Goal: Task Accomplishment & Management: Use online tool/utility

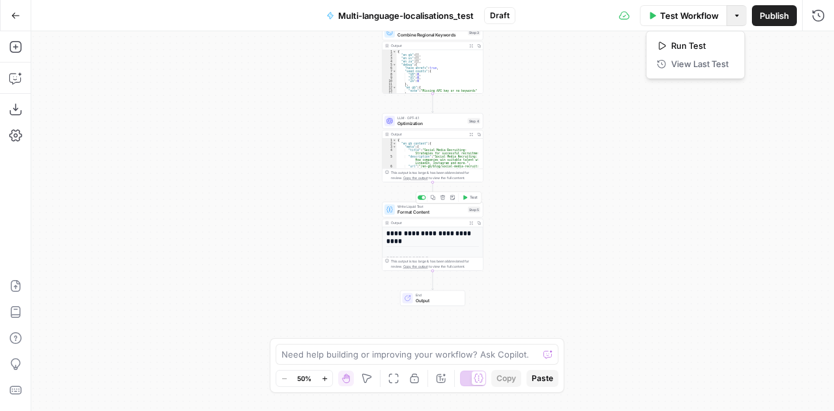
click at [405, 209] on span "Format Content" at bounding box center [431, 212] width 68 height 7
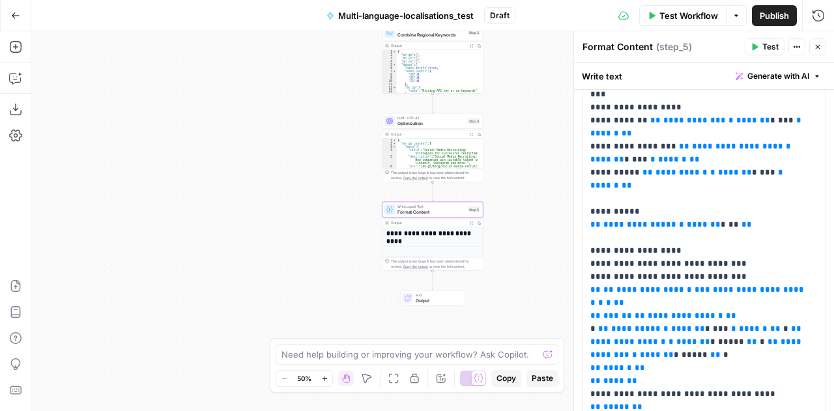
scroll to position [1370, 0]
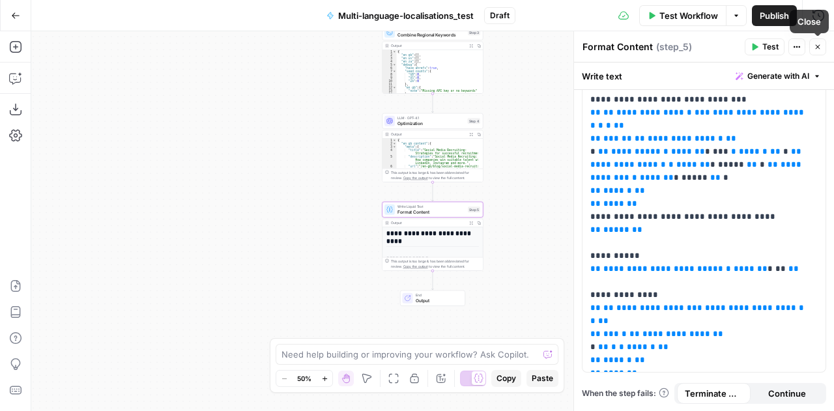
click at [818, 45] on icon "button" at bounding box center [818, 47] width 8 height 8
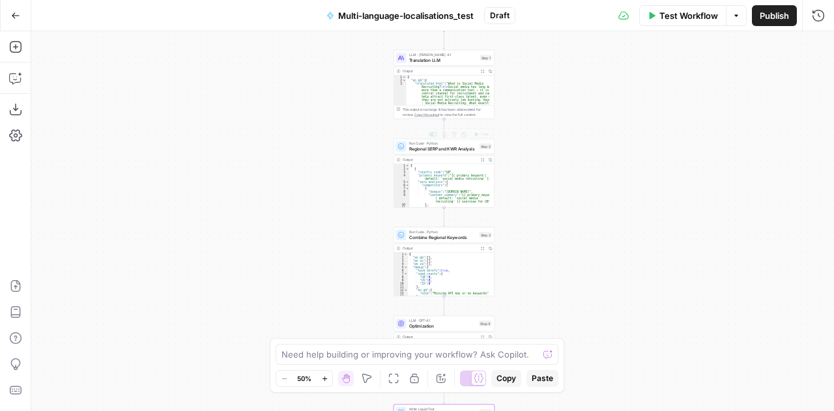
click at [416, 149] on span "Regional SERP and KWR Analysis" at bounding box center [443, 148] width 68 height 7
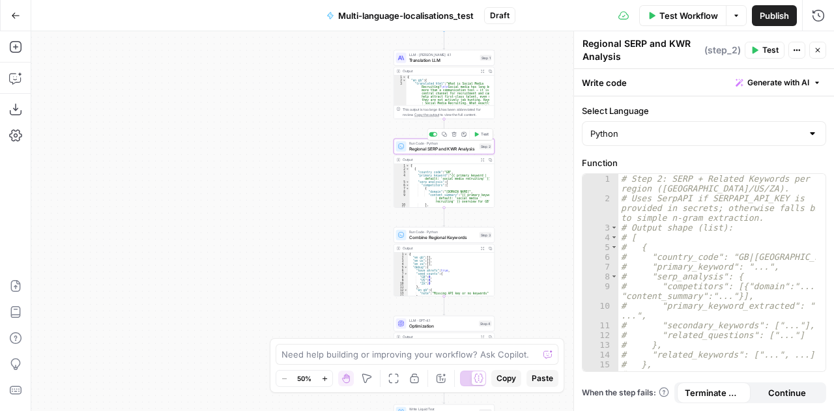
click at [732, 273] on div "# Step 2: SERP + Related Keywords per region (GB/[GEOGRAPHIC_DATA]/ZA). # Uses …" at bounding box center [717, 288] width 198 height 229
type textarea "**********"
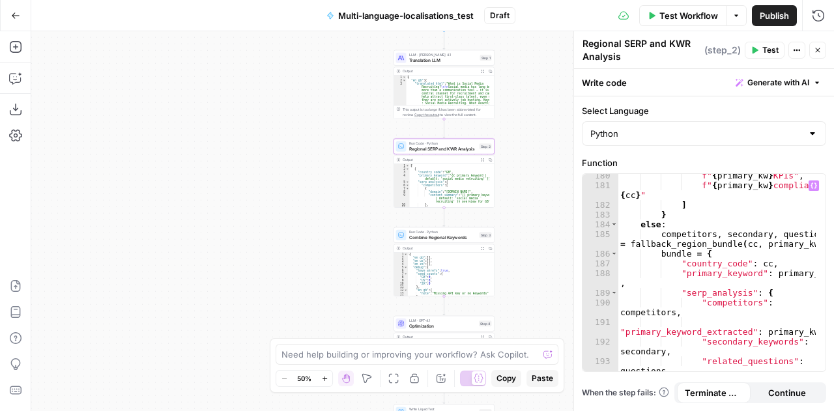
scroll to position [2525, 0]
click at [819, 51] on icon "button" at bounding box center [818, 50] width 5 height 5
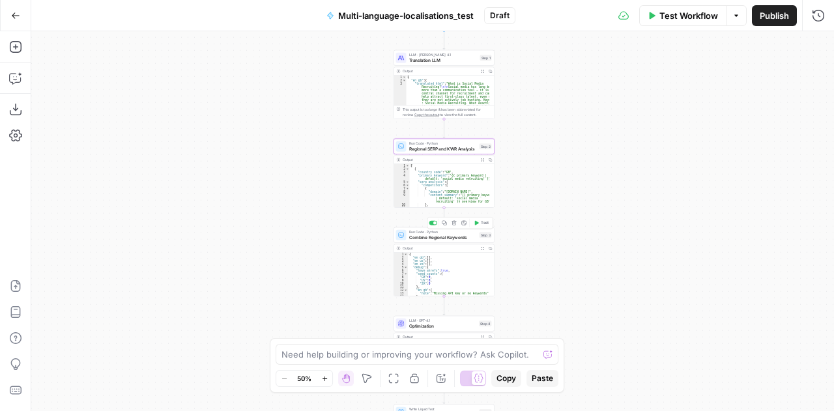
click at [421, 237] on span "Combine Regional Keywords" at bounding box center [443, 237] width 68 height 7
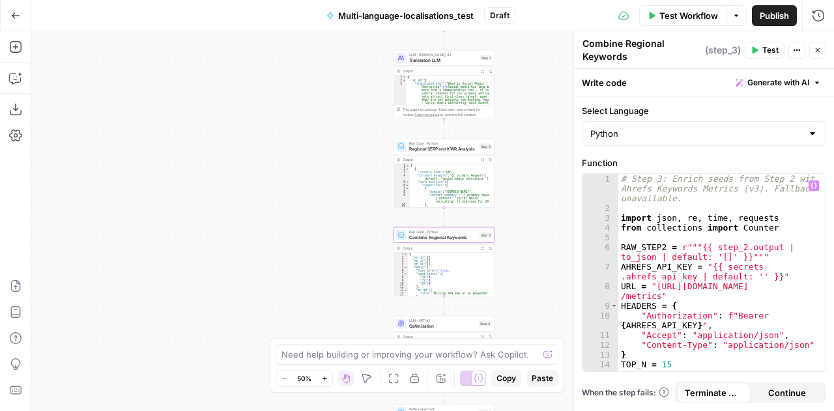
click at [645, 238] on div "# Step 3: Enrich seeds from Step 2 with Ahrefs Keywords Metrics (v3). Fallback …" at bounding box center [717, 293] width 198 height 238
type textarea "**********"
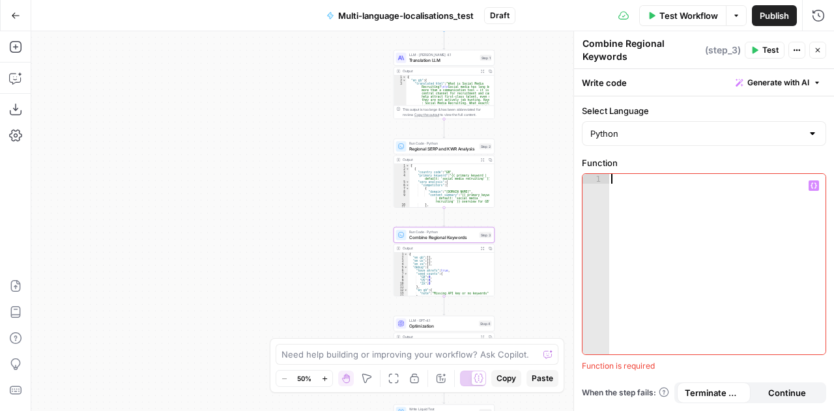
scroll to position [3082, 0]
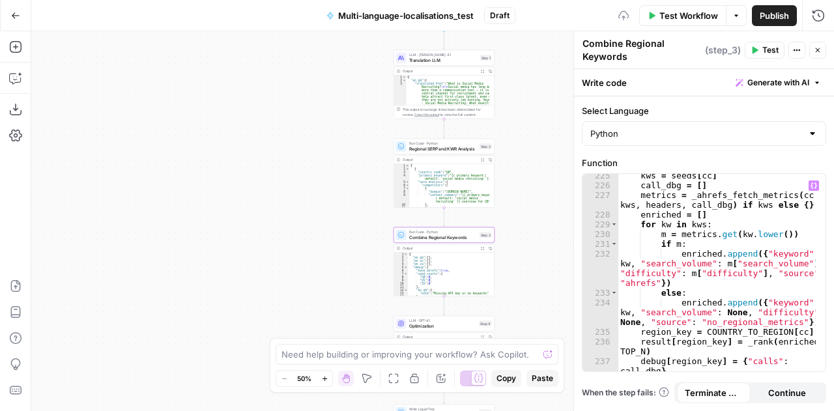
click at [821, 46] on icon "button" at bounding box center [818, 50] width 8 height 8
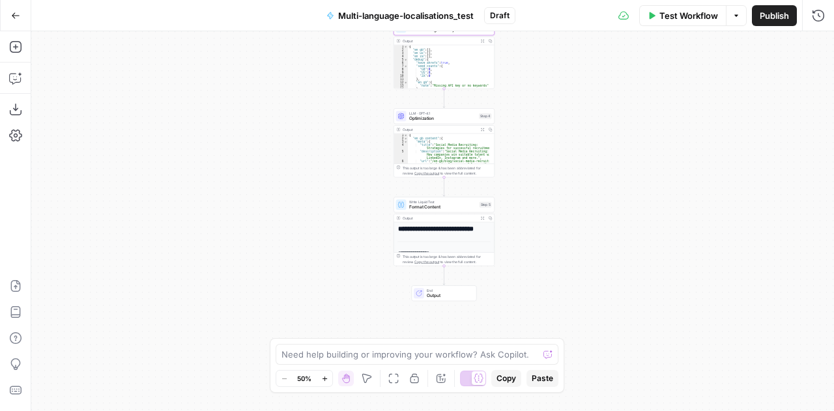
click at [416, 208] on span "Format Content" at bounding box center [443, 207] width 68 height 7
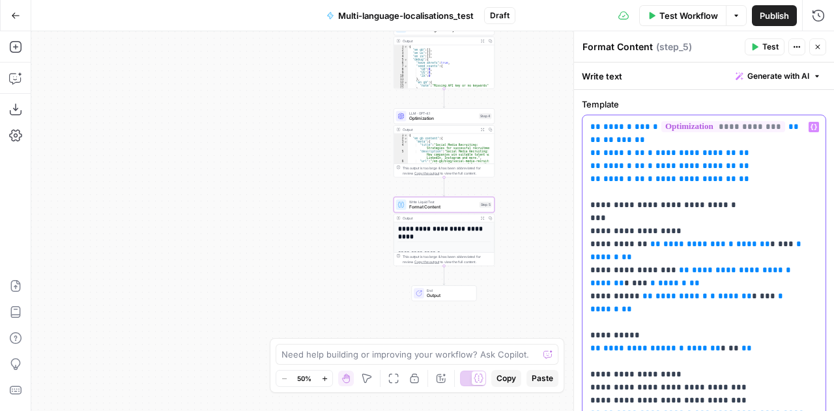
click at [796, 243] on span "*" at bounding box center [798, 244] width 5 height 8
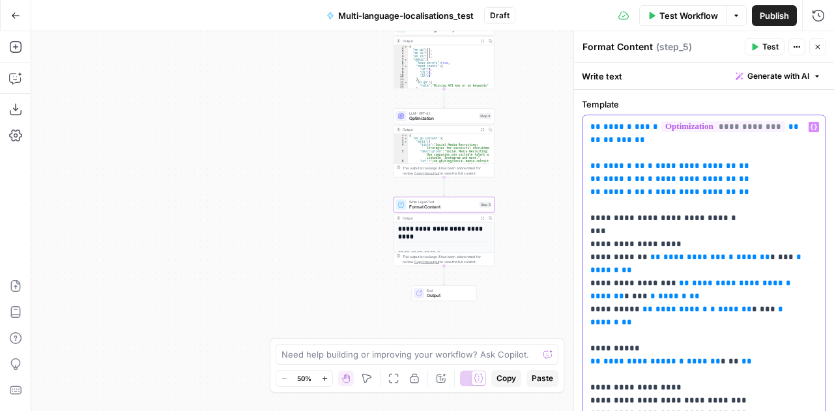
drag, startPoint x: 754, startPoint y: 243, endPoint x: 741, endPoint y: 212, distance: 33.3
click at [821, 46] on icon "button" at bounding box center [818, 47] width 8 height 8
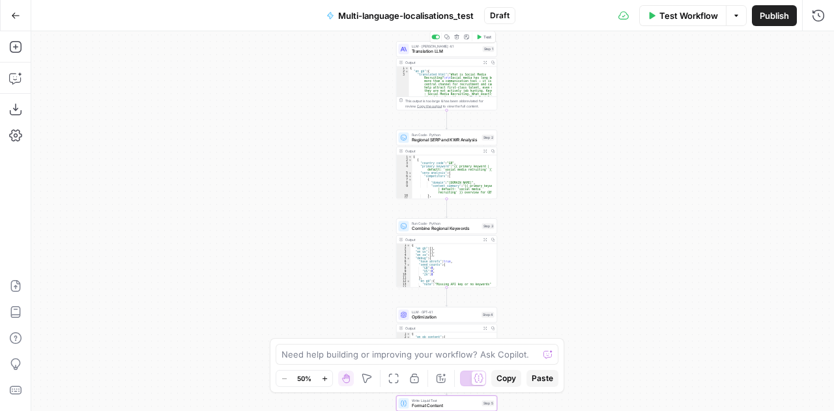
click at [435, 49] on span "Translation LLM" at bounding box center [446, 51] width 68 height 7
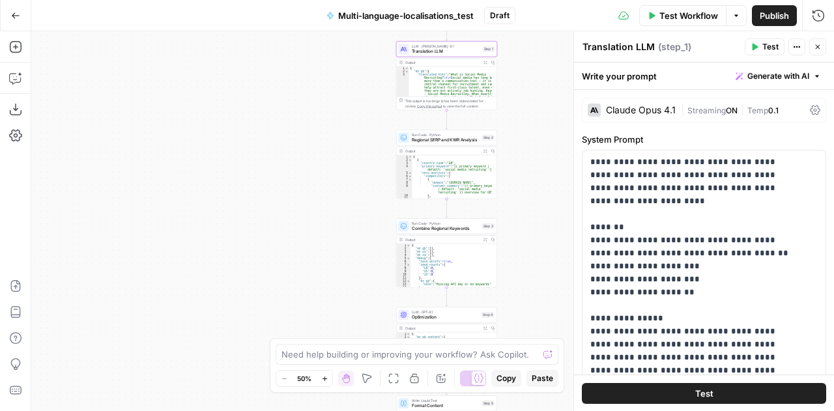
click at [769, 46] on span "Test" at bounding box center [770, 47] width 16 height 12
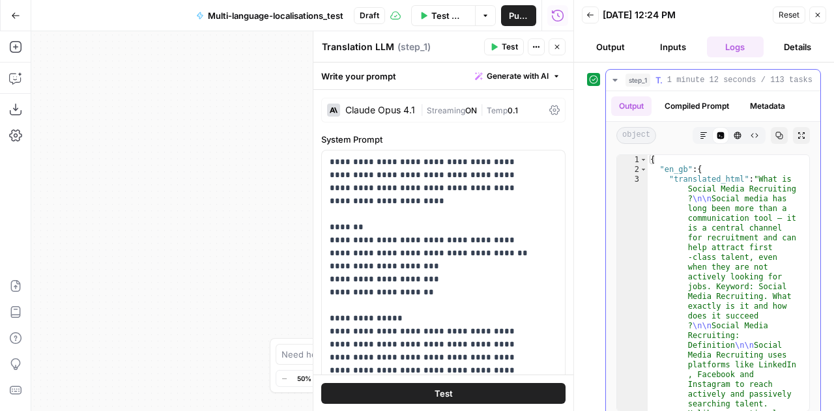
click at [617, 80] on icon "button" at bounding box center [615, 80] width 10 height 10
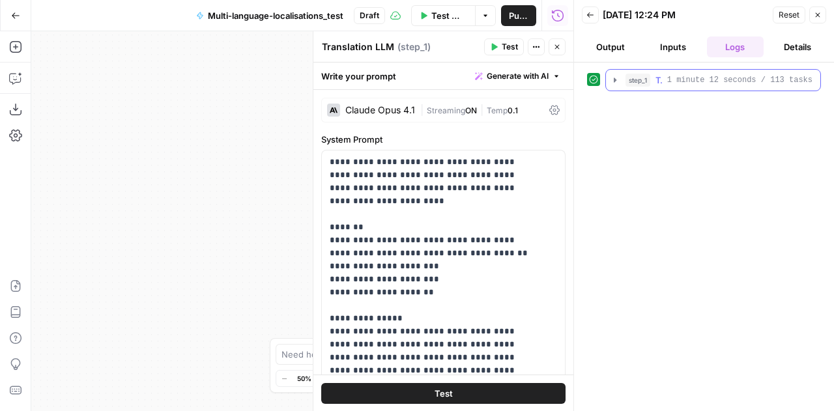
click at [614, 81] on icon "button" at bounding box center [615, 80] width 3 height 5
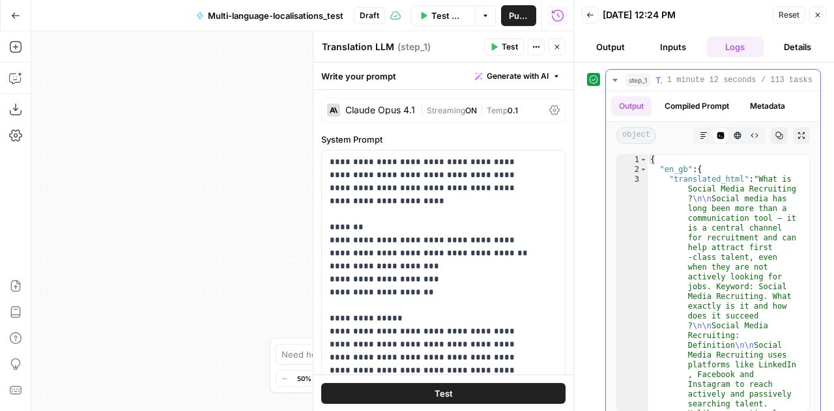
click at [615, 82] on icon "button" at bounding box center [615, 80] width 10 height 10
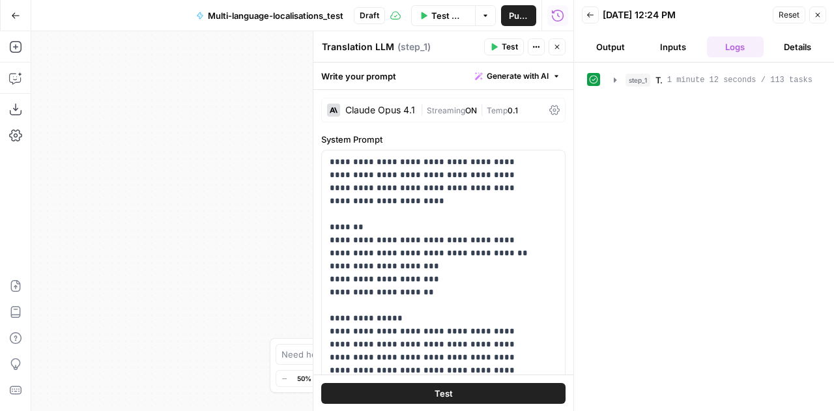
click at [660, 138] on div "step_1 Translation LLM 1 minute 12 seconds / 113 tasks" at bounding box center [704, 237] width 234 height 336
click at [612, 78] on icon "button" at bounding box center [615, 80] width 10 height 10
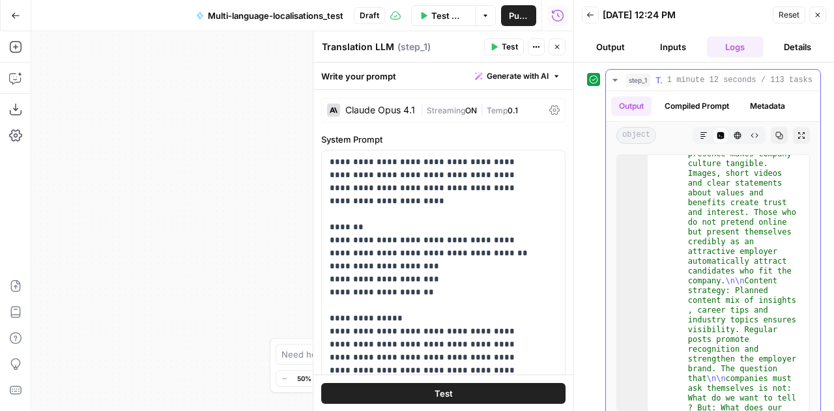
scroll to position [2264, 0]
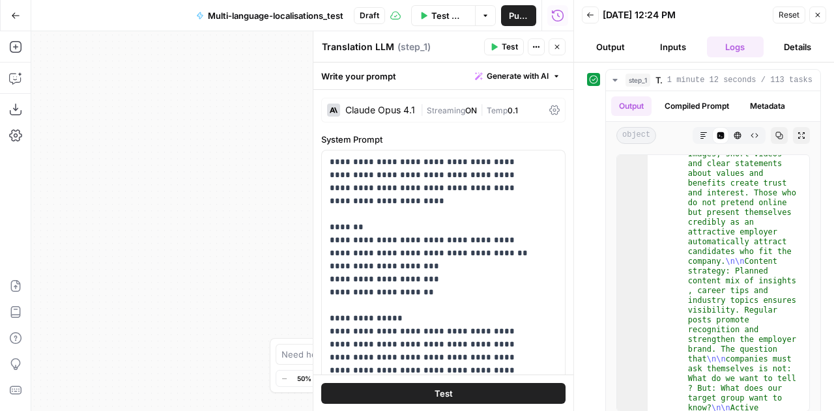
click at [620, 47] on button "Output" at bounding box center [610, 46] width 57 height 21
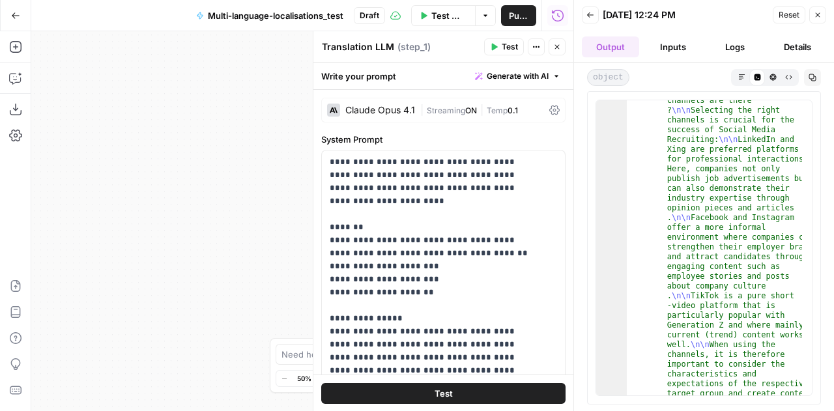
scroll to position [2631, 0]
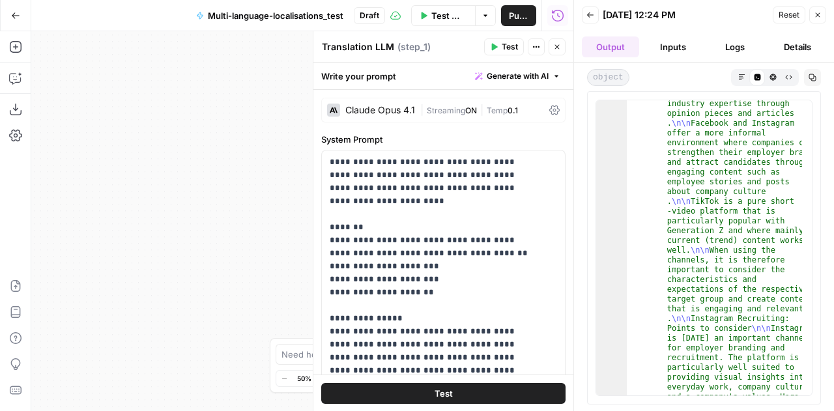
click at [785, 14] on span "Reset" at bounding box center [789, 15] width 21 height 12
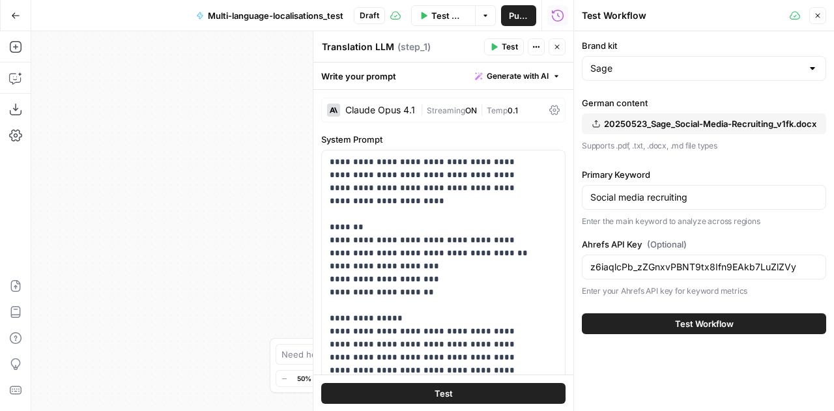
click at [444, 15] on span "Test Workflow" at bounding box center [449, 15] width 36 height 13
click at [662, 314] on button "Test Workflow" at bounding box center [704, 323] width 244 height 21
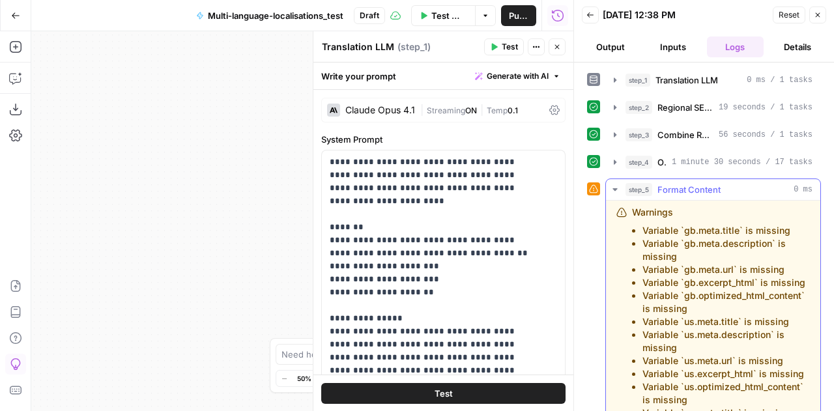
click at [615, 190] on icon "button" at bounding box center [615, 189] width 10 height 10
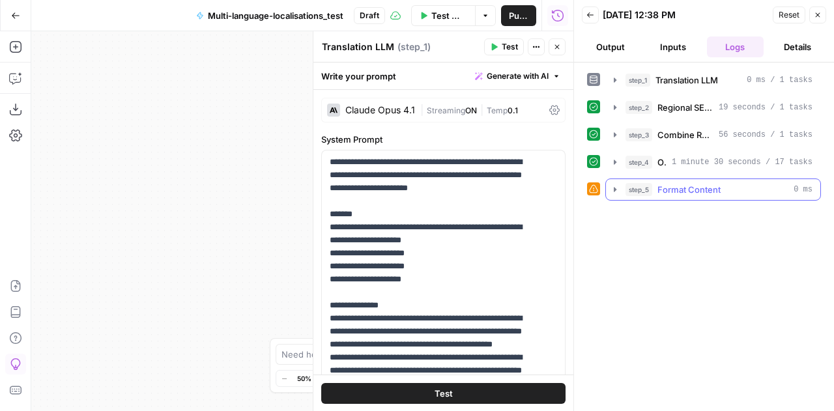
click at [615, 190] on icon "button" at bounding box center [615, 189] width 10 height 10
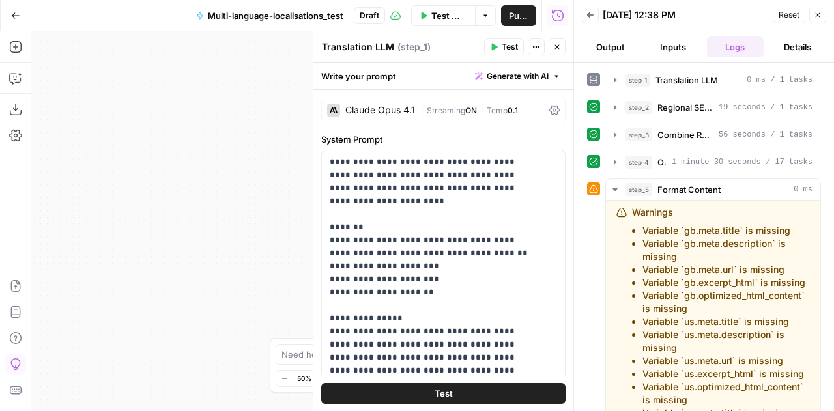
click at [627, 40] on button "Output" at bounding box center [610, 46] width 57 height 21
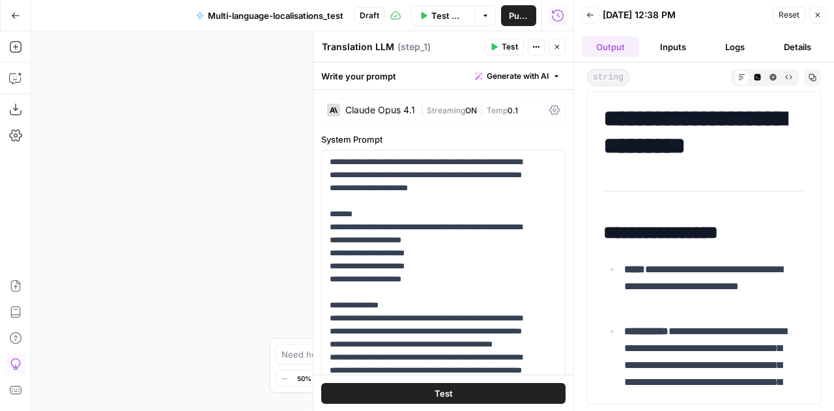
click at [725, 54] on button "Logs" at bounding box center [735, 46] width 57 height 21
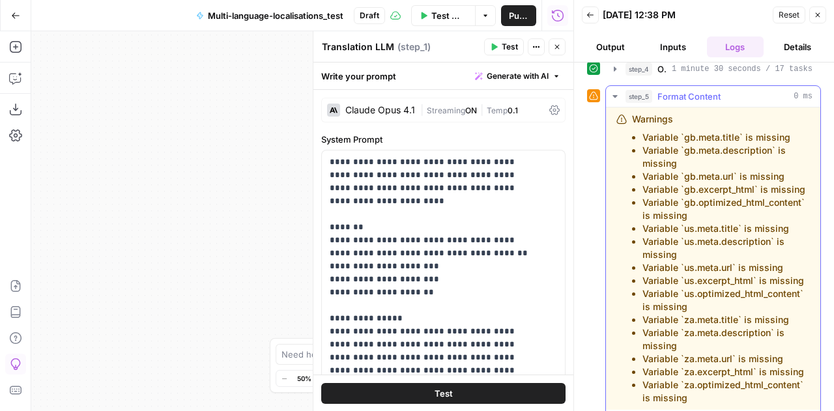
scroll to position [26, 0]
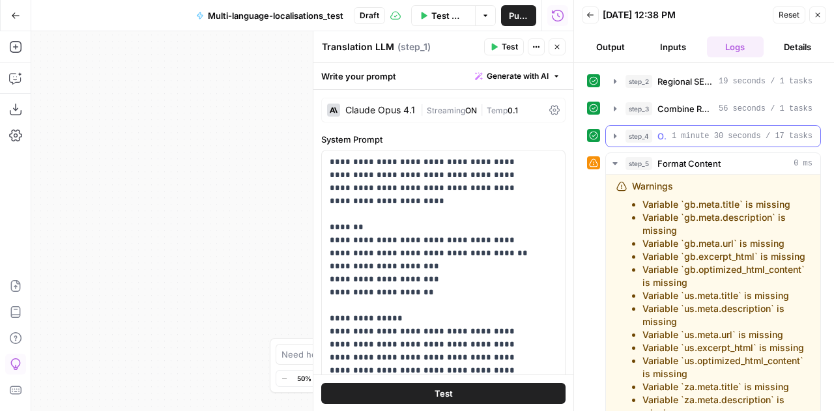
click at [615, 135] on icon "button" at bounding box center [615, 136] width 3 height 5
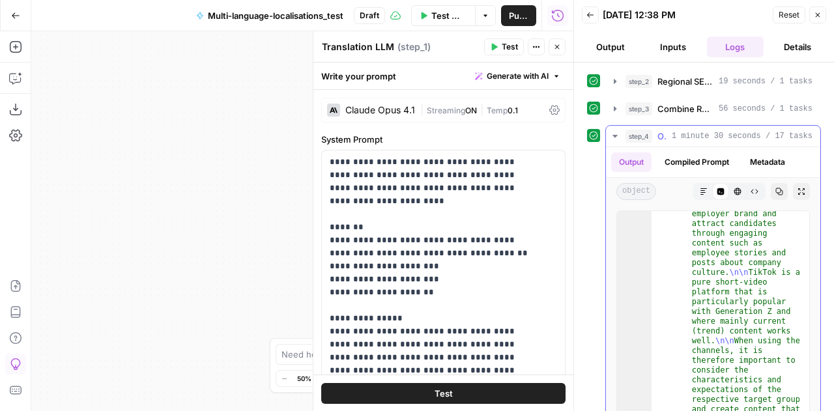
scroll to position [1097, 0]
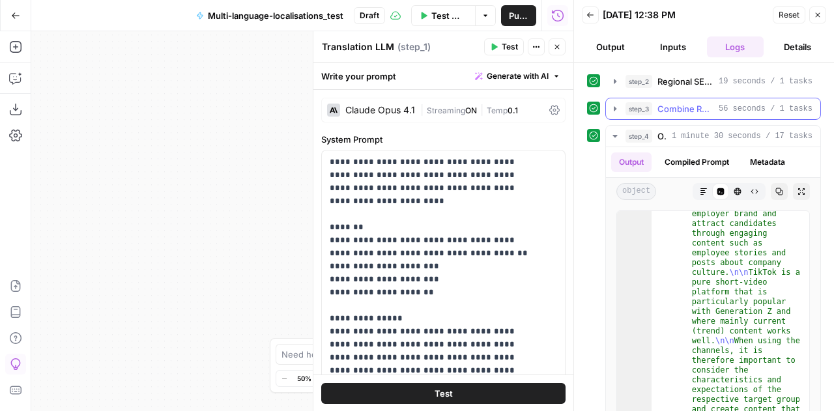
click at [614, 108] on icon "button" at bounding box center [615, 108] width 3 height 5
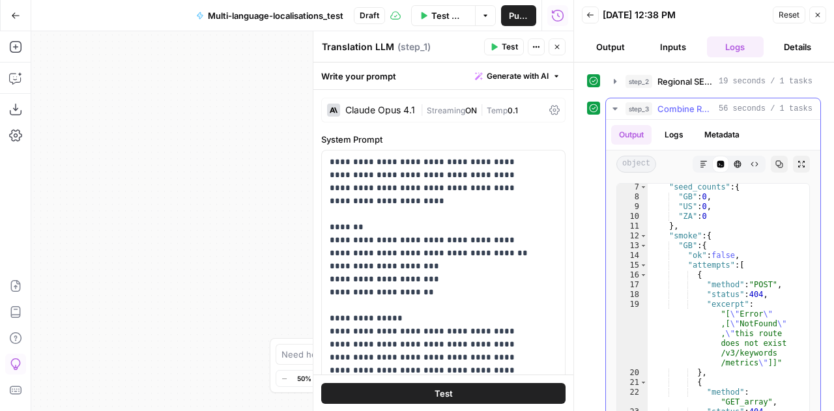
scroll to position [61, 0]
click at [615, 108] on icon "button" at bounding box center [615, 109] width 5 height 3
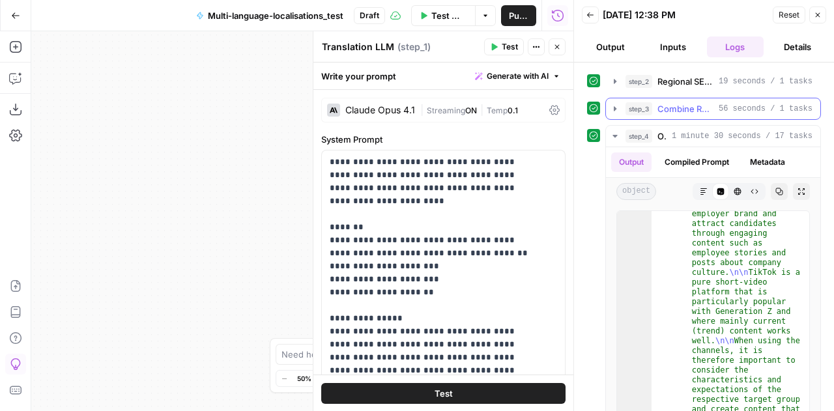
click at [687, 104] on span "Combine Regional Keywords" at bounding box center [685, 108] width 56 height 13
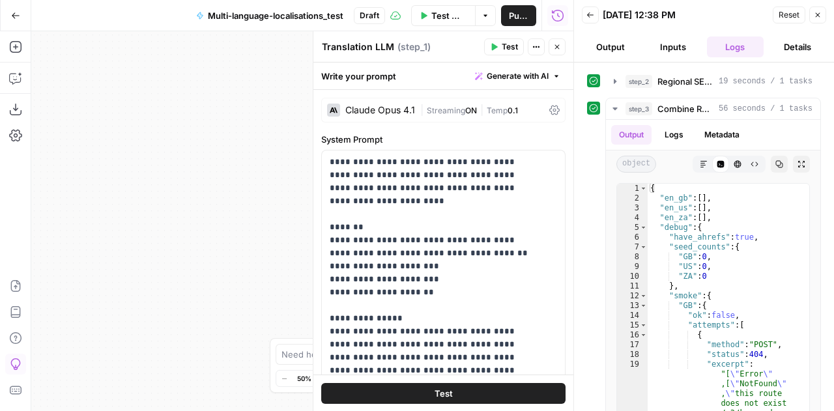
click at [818, 15] on icon "button" at bounding box center [818, 15] width 8 height 8
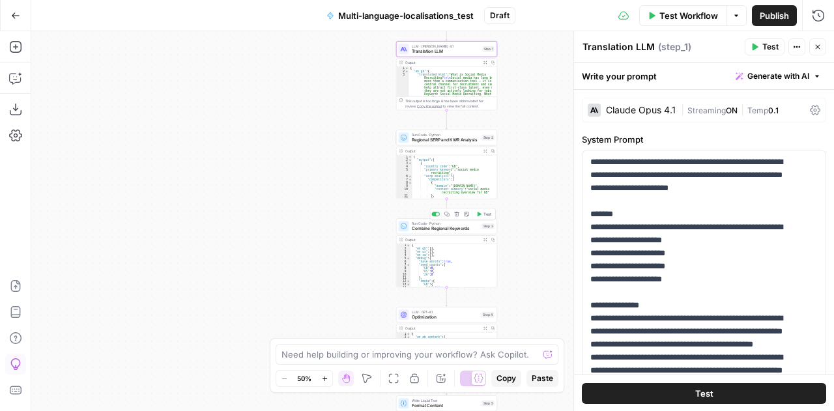
click at [424, 227] on span "Combine Regional Keywords" at bounding box center [446, 228] width 68 height 7
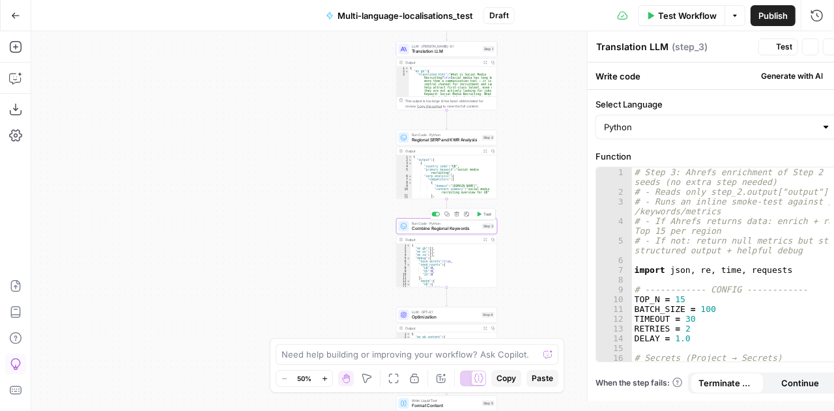
type textarea "Combine Regional Keywords"
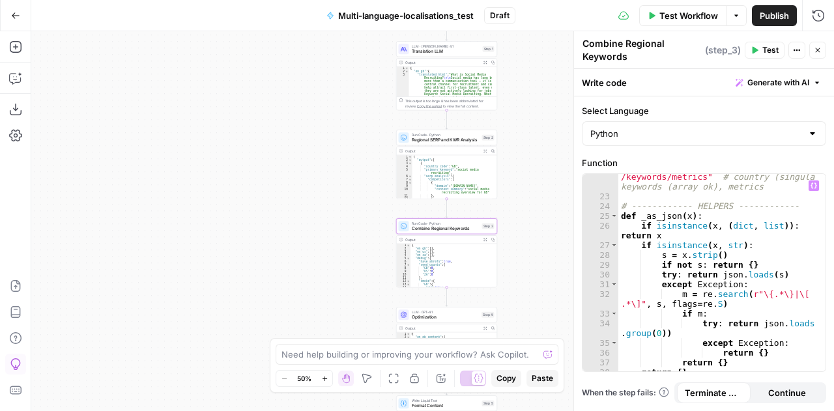
scroll to position [276, 0]
click at [735, 19] on icon "button" at bounding box center [736, 16] width 8 height 8
click at [705, 67] on span "View Last Test" at bounding box center [699, 63] width 57 height 13
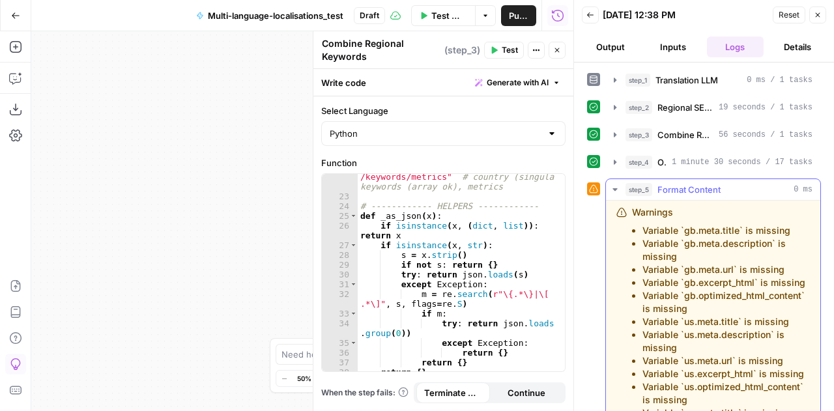
click at [713, 315] on li "Variable `gb.optimized_html_content` is missing" at bounding box center [725, 302] width 167 height 26
click at [643, 240] on li "Variable `gb.meta.description` is missing" at bounding box center [725, 250] width 167 height 26
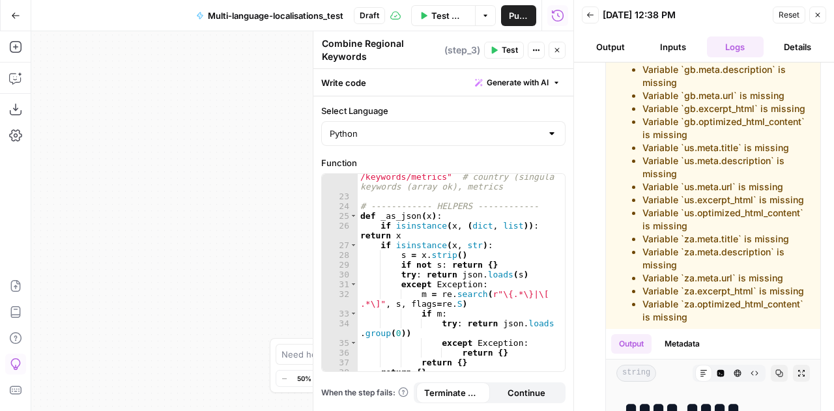
scroll to position [463, 0]
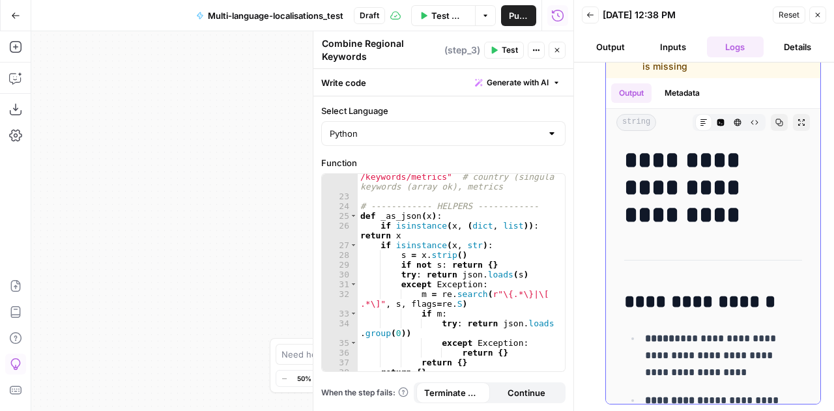
drag, startPoint x: 642, startPoint y: 227, endPoint x: 713, endPoint y: 100, distance: 145.8
copy ul "Variable `gb.meta.title` is missing Variable `gb.meta.description` is missing V…"
click at [814, 14] on icon "button" at bounding box center [818, 15] width 8 height 8
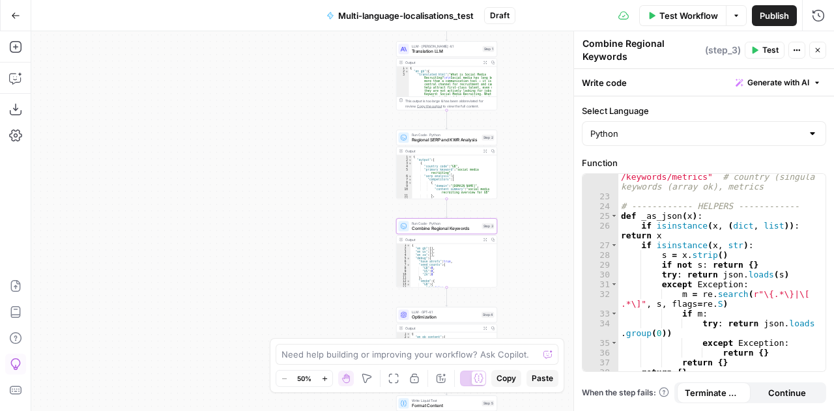
click at [817, 50] on icon "button" at bounding box center [818, 50] width 5 height 5
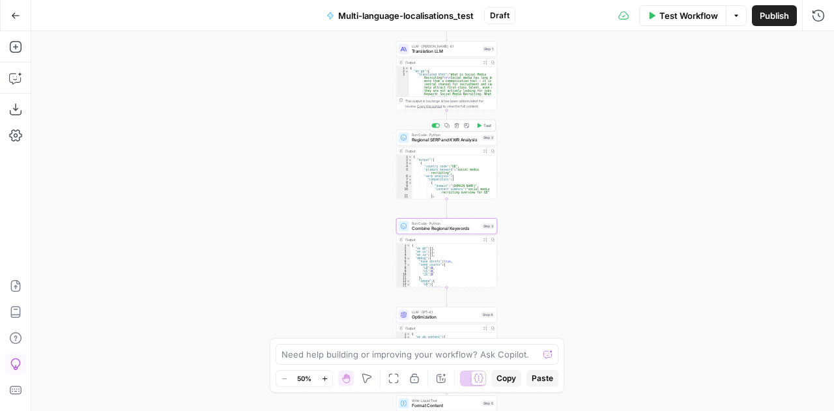
click at [418, 139] on span "Regional SERP and KWR Analysis" at bounding box center [446, 140] width 68 height 7
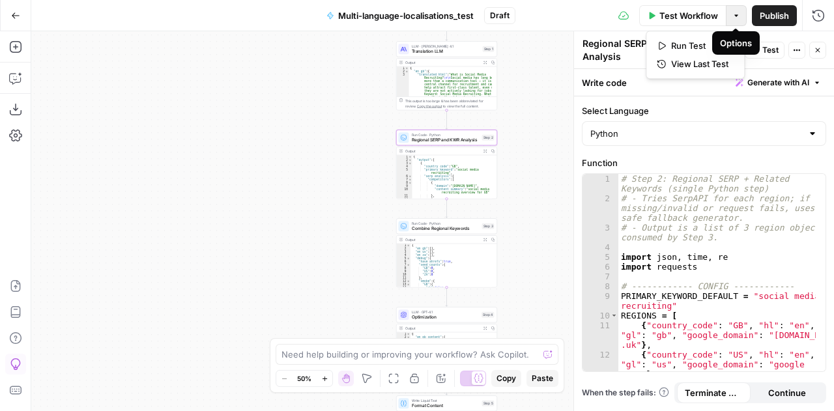
click at [742, 23] on button "Options" at bounding box center [736, 15] width 21 height 21
click at [693, 64] on span "View Last Test" at bounding box center [699, 63] width 57 height 13
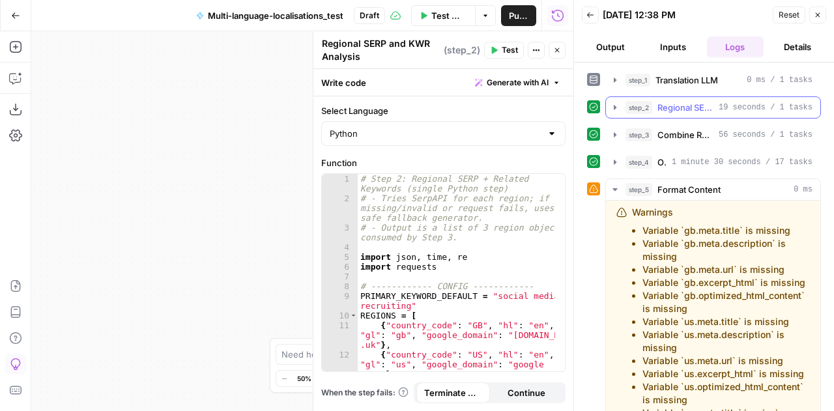
click at [616, 104] on icon "button" at bounding box center [615, 107] width 10 height 10
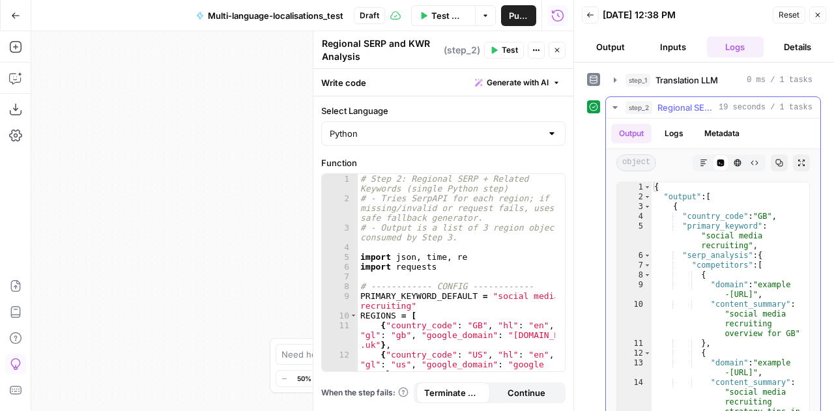
click at [671, 128] on button "Logs" at bounding box center [674, 134] width 35 height 20
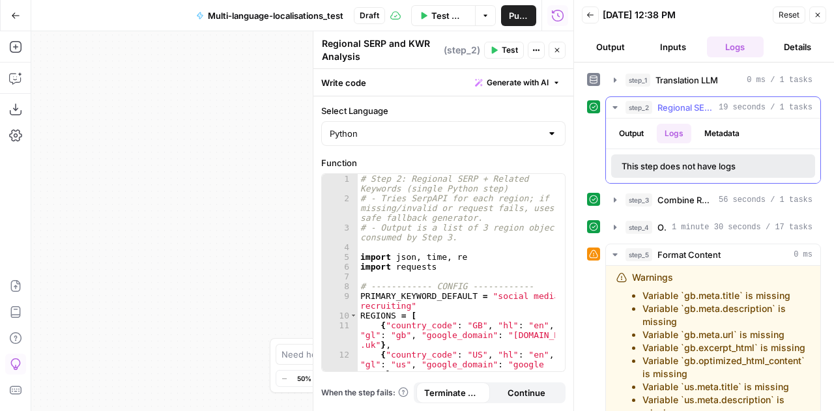
click at [641, 133] on button "Output" at bounding box center [631, 134] width 40 height 20
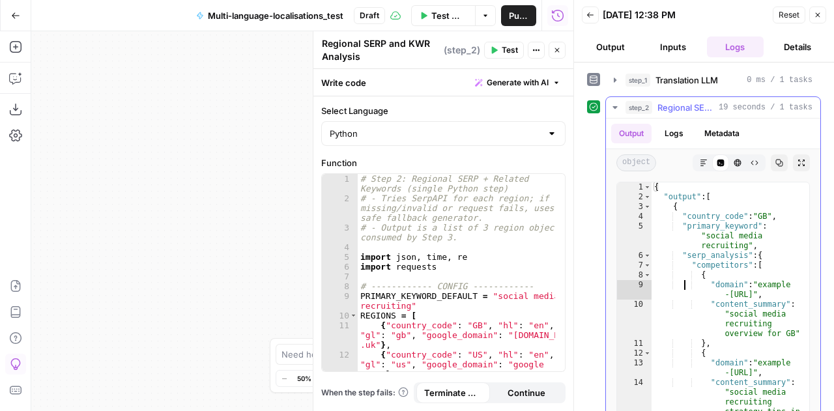
click at [682, 279] on div "{ "output" : [ { "country_code" : "GB" , "primary_keyword" : "social media recr…" at bounding box center [726, 330] width 148 height 296
type textarea "* *"
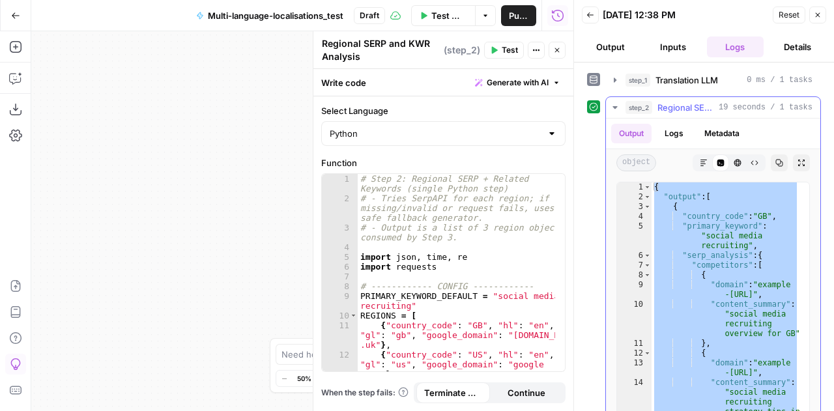
click at [616, 108] on icon "button" at bounding box center [615, 107] width 10 height 10
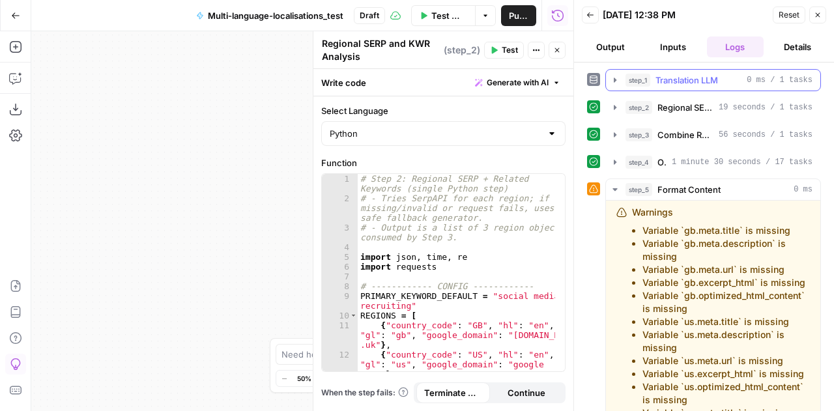
click at [613, 78] on icon "button" at bounding box center [615, 80] width 10 height 10
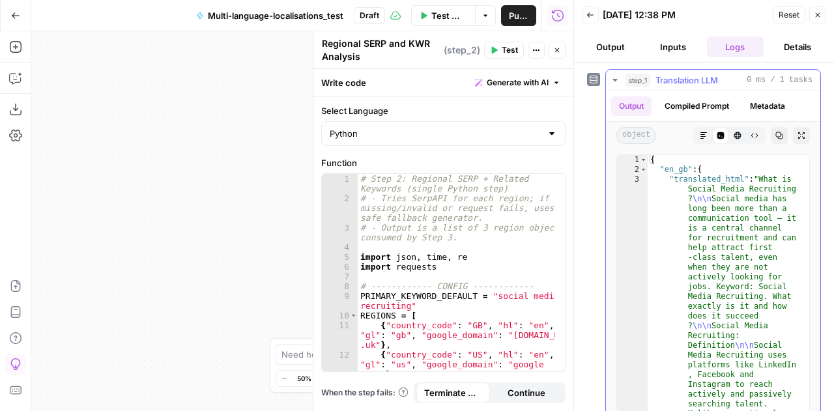
click at [613, 78] on icon "button" at bounding box center [615, 80] width 10 height 10
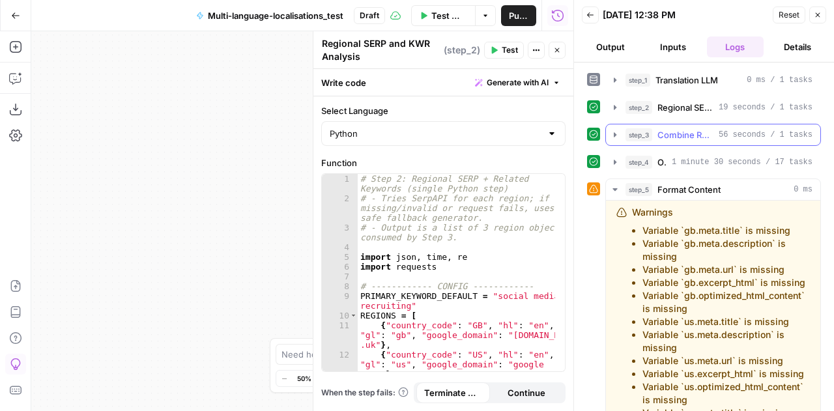
click at [616, 134] on icon "button" at bounding box center [615, 134] width 3 height 5
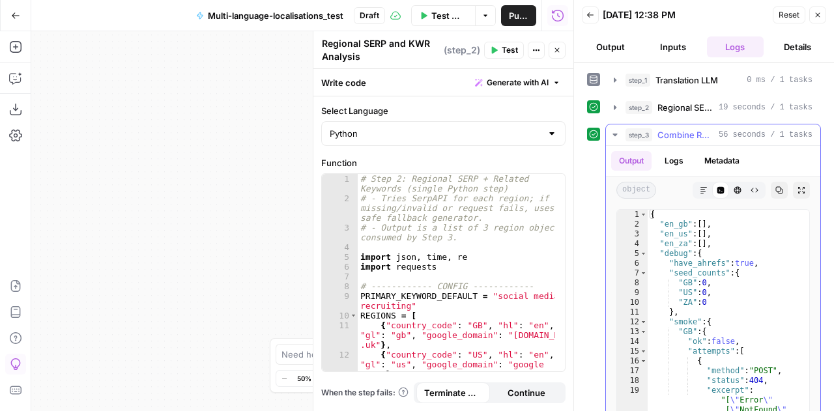
click at [679, 162] on button "Logs" at bounding box center [674, 161] width 35 height 20
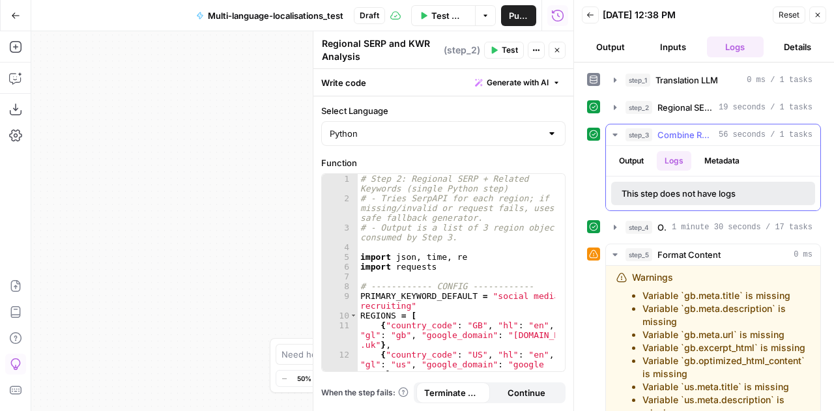
click at [628, 161] on button "Output" at bounding box center [631, 161] width 40 height 20
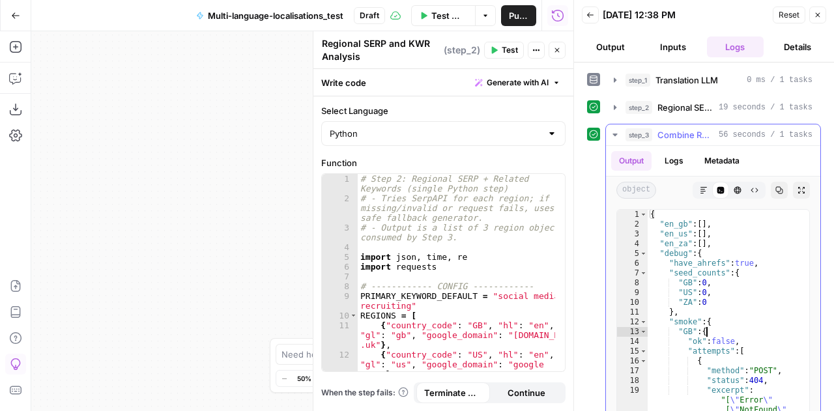
click at [741, 327] on div "{ "en_gb" : [ ] , "en_us" : [ ] , "en_za" : [ ] , "debug" : { "have_ahrefs" : t…" at bounding box center [724, 353] width 152 height 286
type textarea "* *"
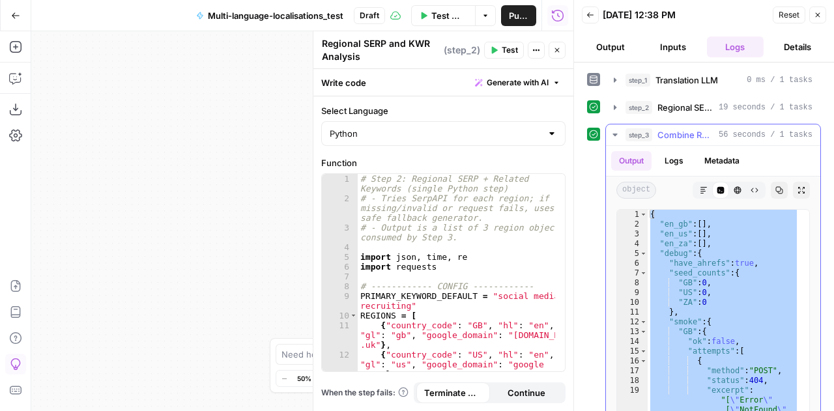
click at [612, 130] on icon "button" at bounding box center [615, 135] width 10 height 10
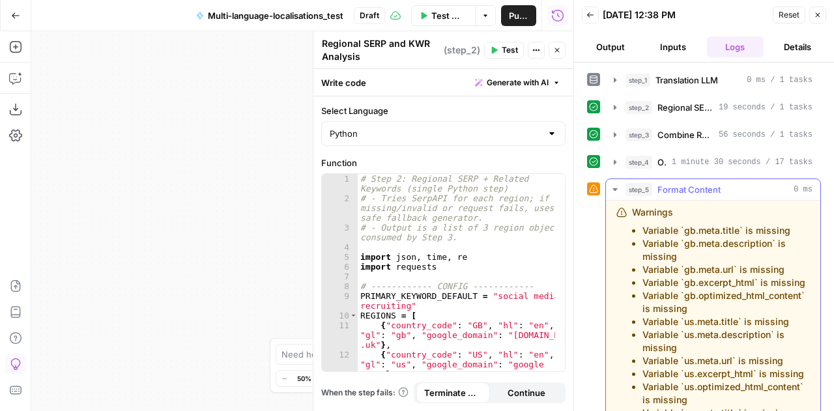
click at [614, 188] on icon "button" at bounding box center [615, 189] width 5 height 3
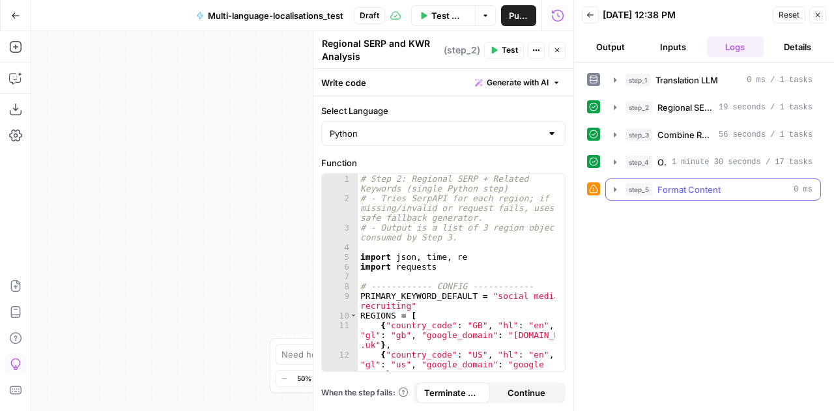
click at [614, 188] on icon "button" at bounding box center [615, 189] width 3 height 5
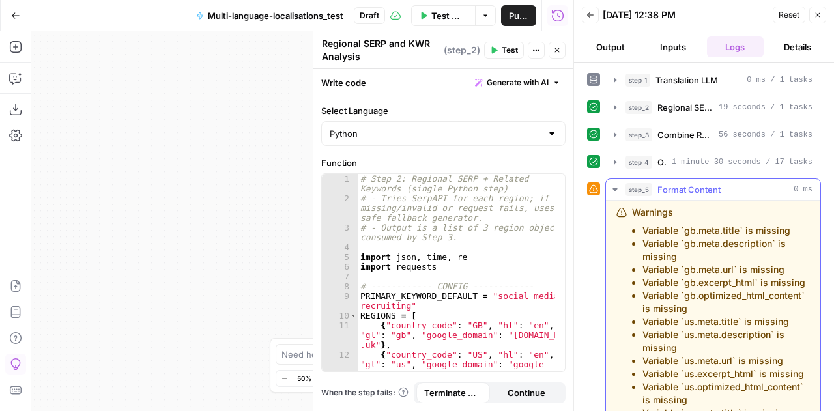
click at [618, 188] on icon "button" at bounding box center [615, 189] width 10 height 10
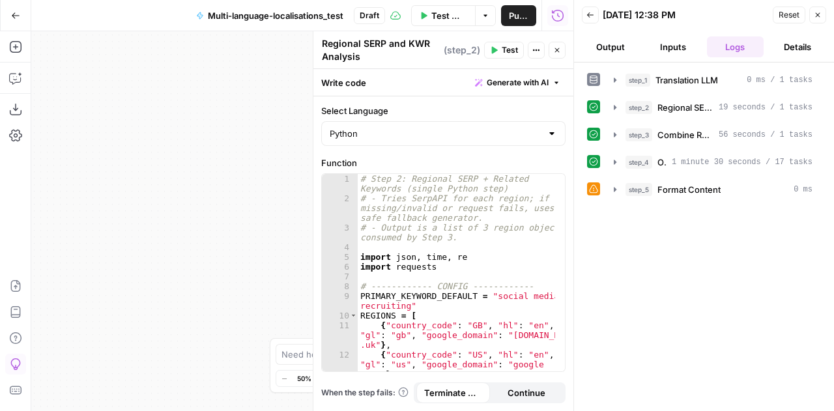
click at [815, 14] on icon "button" at bounding box center [818, 15] width 8 height 8
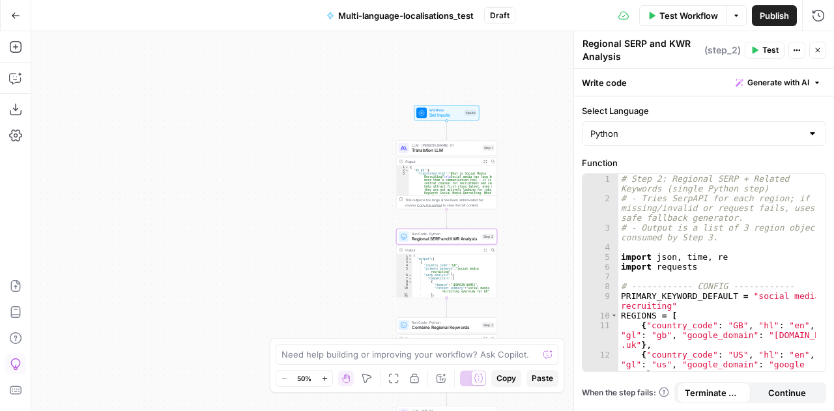
click at [429, 111] on span "Workflow" at bounding box center [445, 110] width 33 height 5
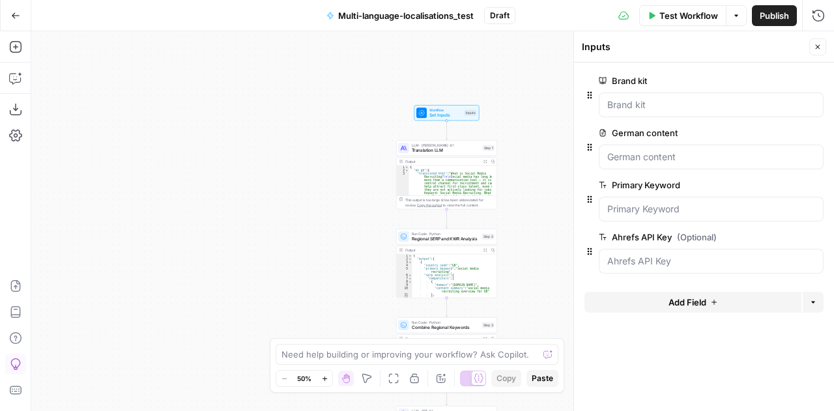
click at [435, 151] on span "Translation LLM" at bounding box center [446, 150] width 68 height 7
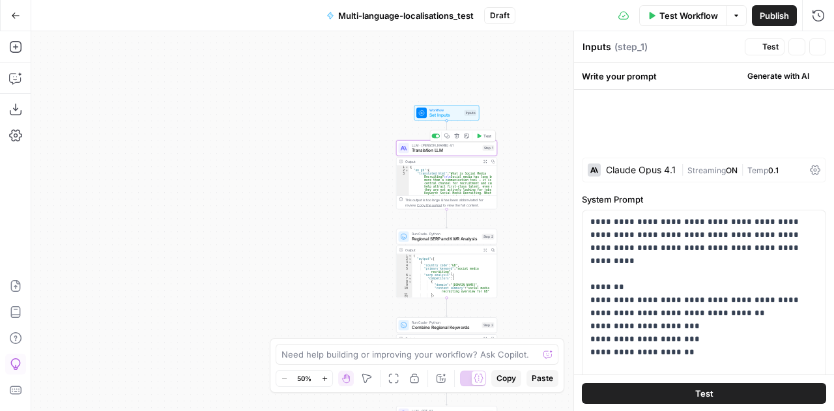
type textarea "Translation LLM"
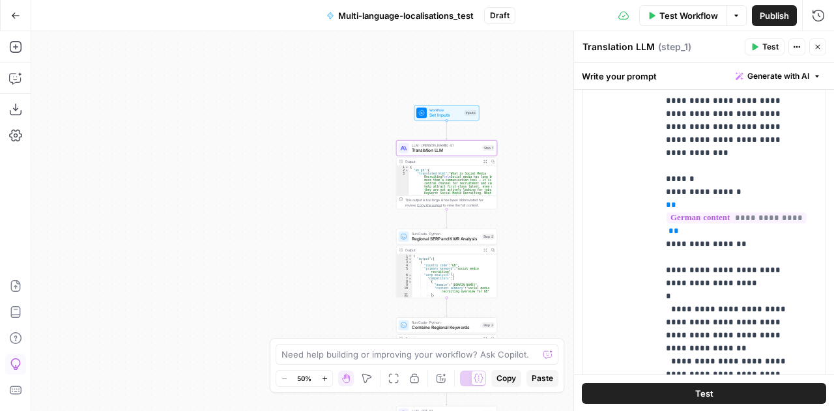
scroll to position [105, 0]
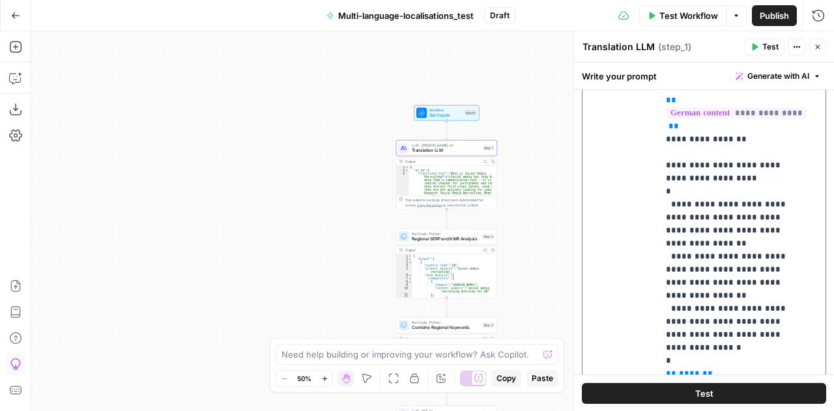
click at [740, 191] on p "**********" at bounding box center [732, 81] width 132 height 626
click at [439, 236] on span "Regional SERP and KWR Analysis" at bounding box center [446, 239] width 68 height 7
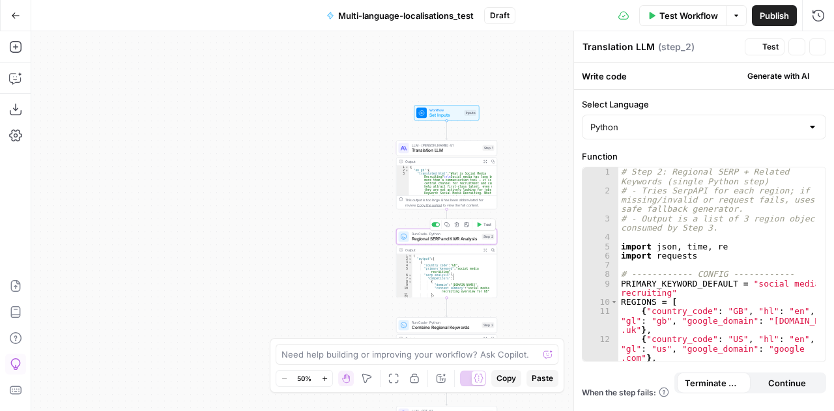
type textarea "Regional SERP and KWR Analysis"
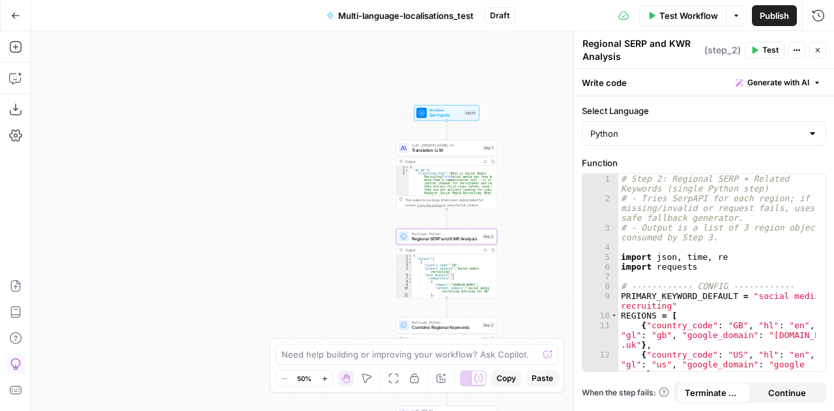
click at [623, 54] on textarea "Regional SERP and KWR Analysis" at bounding box center [642, 50] width 119 height 26
click at [725, 294] on div "# Step 2: Regional SERP + Related Keywords (single Python step) # - Tries SerpA…" at bounding box center [717, 298] width 198 height 248
type textarea "**********"
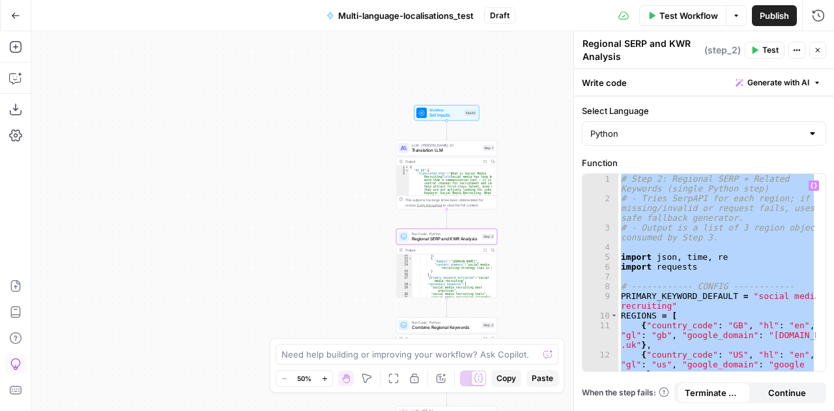
scroll to position [93, 0]
click at [427, 326] on span "Combine Regional Keywords" at bounding box center [446, 328] width 68 height 7
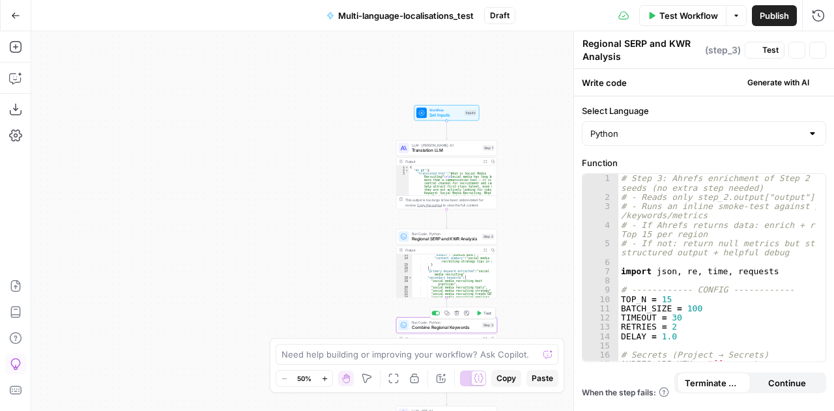
type textarea "Combine Regional Keywords"
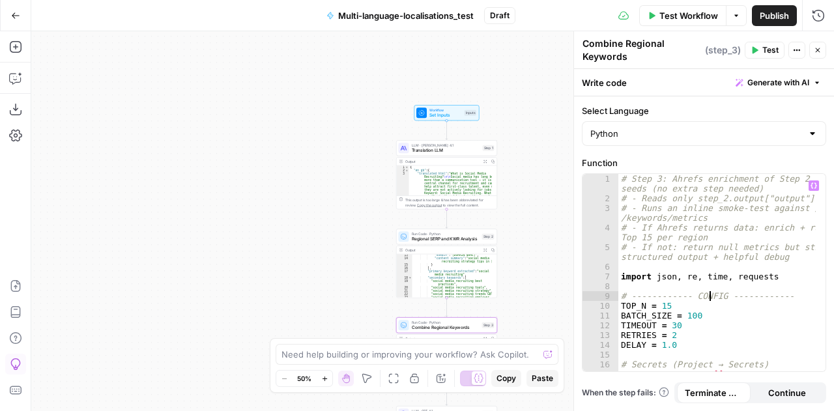
click at [708, 290] on div "# Step 3: Ahrefs enrichment of Step 2 seeds (no extra step needed) # - Reads on…" at bounding box center [717, 293] width 198 height 238
type textarea "**********"
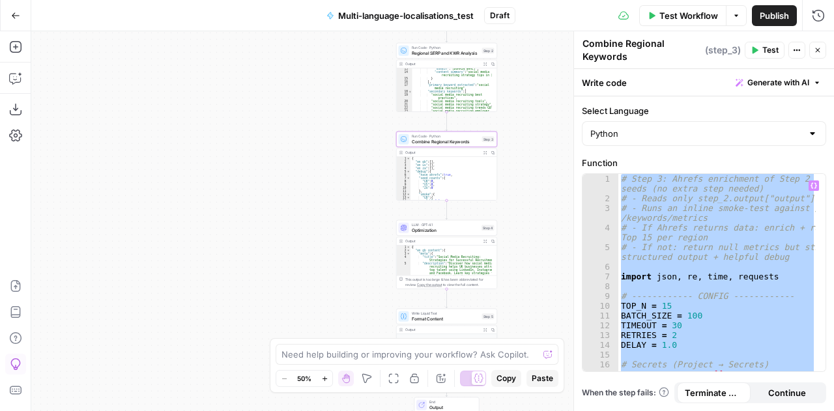
click at [414, 224] on span "LLM · GPT-4.1" at bounding box center [446, 224] width 68 height 5
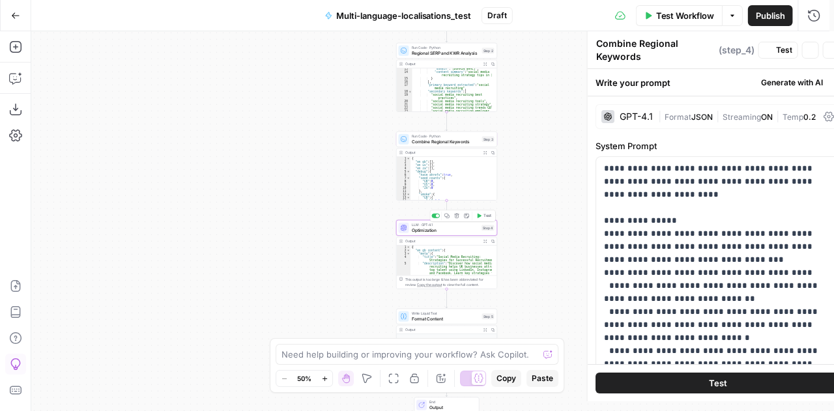
type textarea "Optimization"
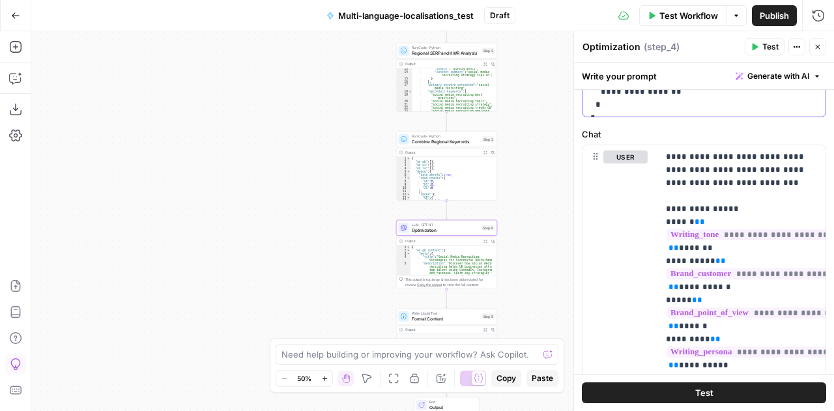
scroll to position [571, 0]
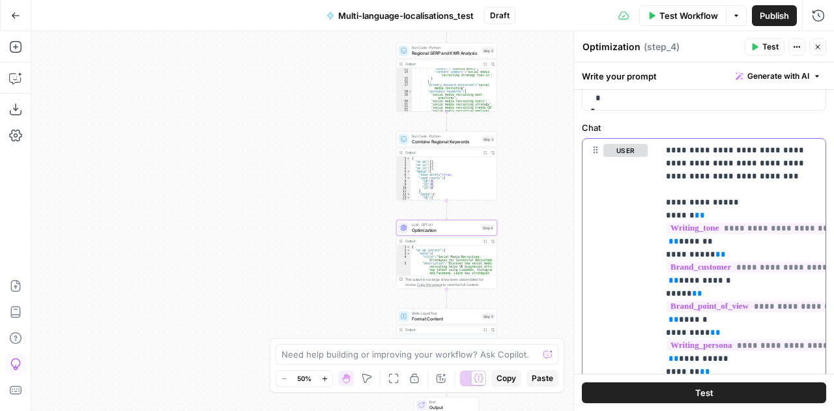
click at [715, 293] on p "**********" at bounding box center [737, 398] width 143 height 508
click at [433, 320] on span "Format Content" at bounding box center [446, 318] width 68 height 7
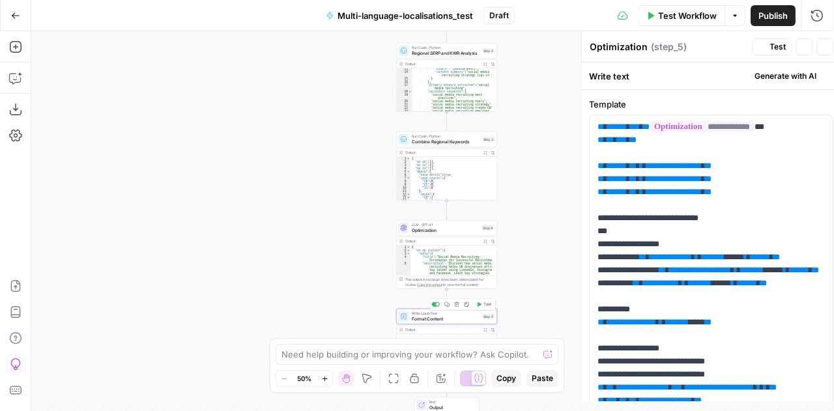
type textarea "Format Content"
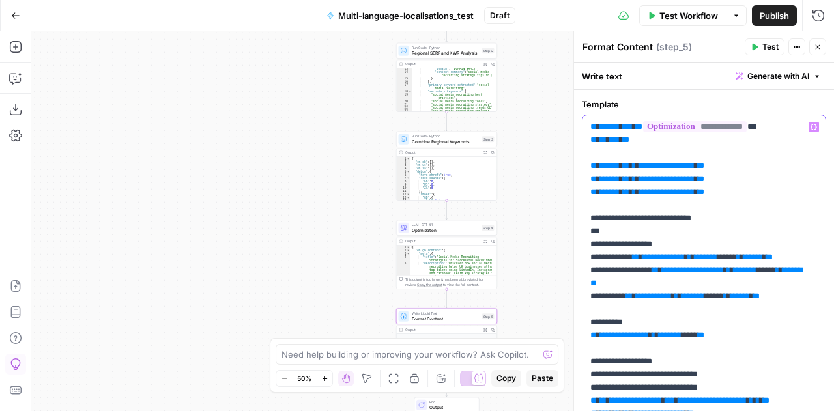
click at [736, 18] on icon "button" at bounding box center [736, 16] width 8 height 8
click at [701, 67] on span "View Last Test" at bounding box center [699, 63] width 57 height 13
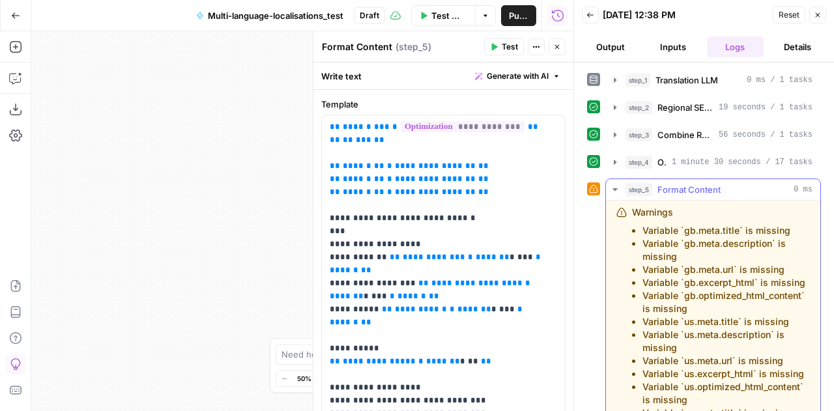
click at [700, 283] on li "Variable `gb.excerpt_html` is missing" at bounding box center [725, 282] width 167 height 13
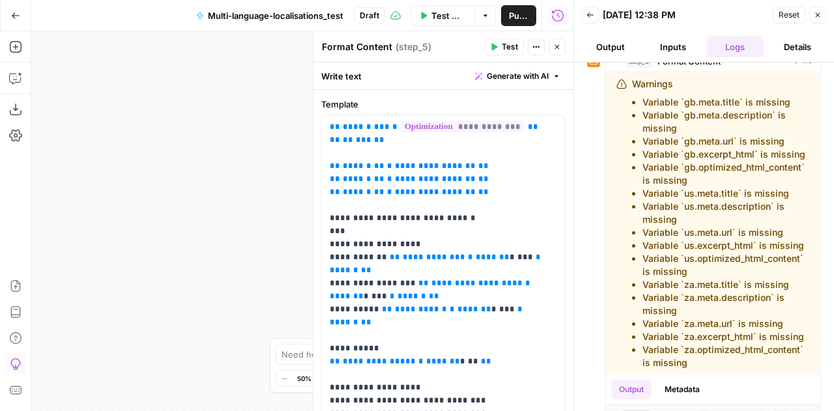
scroll to position [480, 0]
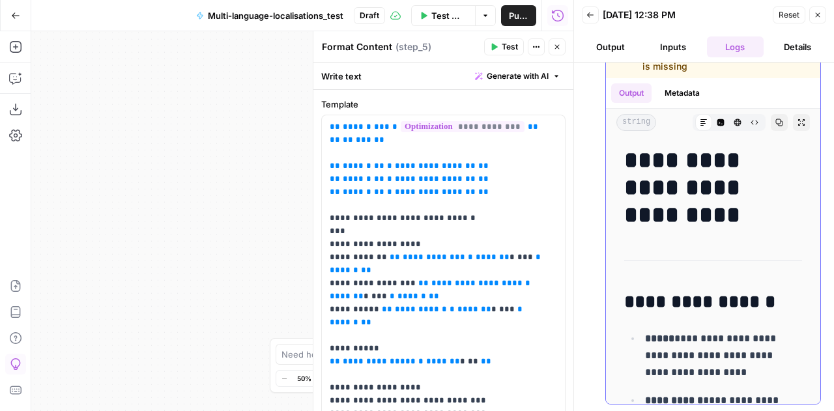
drag, startPoint x: 642, startPoint y: 227, endPoint x: 730, endPoint y: 84, distance: 167.9
copy ul "Variable `gb.meta.title` is missing Variable `gb.meta.description` is missing V…"
click at [555, 46] on icon "button" at bounding box center [557, 47] width 8 height 8
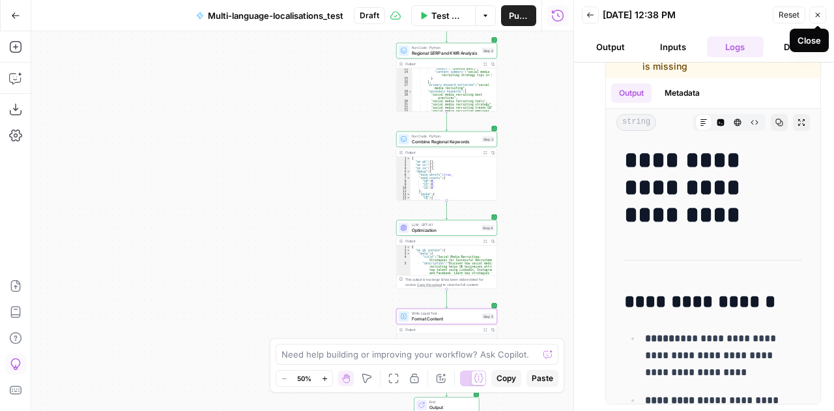
click at [800, 15] on button "Reset" at bounding box center [789, 15] width 33 height 17
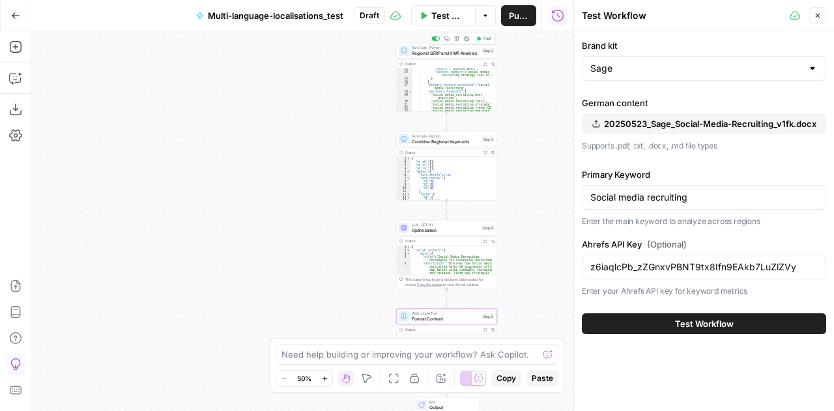
click at [423, 48] on span "Run Code · Python" at bounding box center [446, 47] width 68 height 5
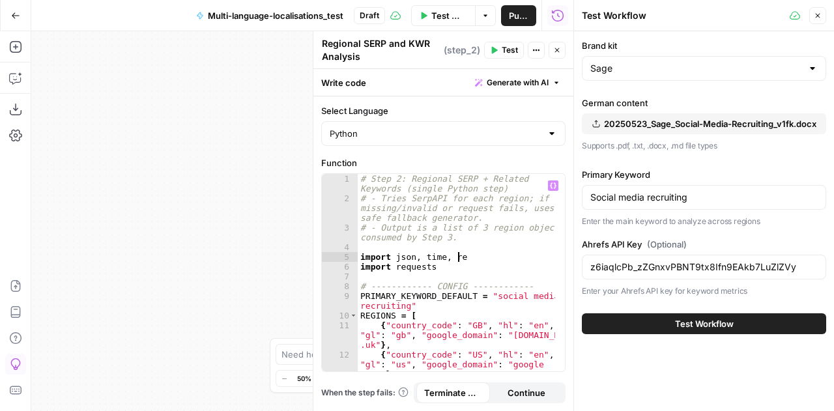
click at [467, 252] on div "# Step 2: Regional SERP + Related Keywords (single Python step) # - Tries SerpA…" at bounding box center [457, 298] width 198 height 248
type textarea "**********"
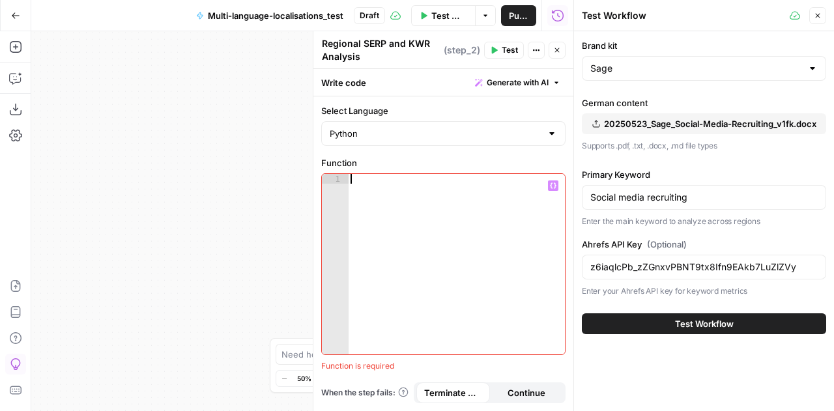
paste textarea "**********"
type textarea "**********"
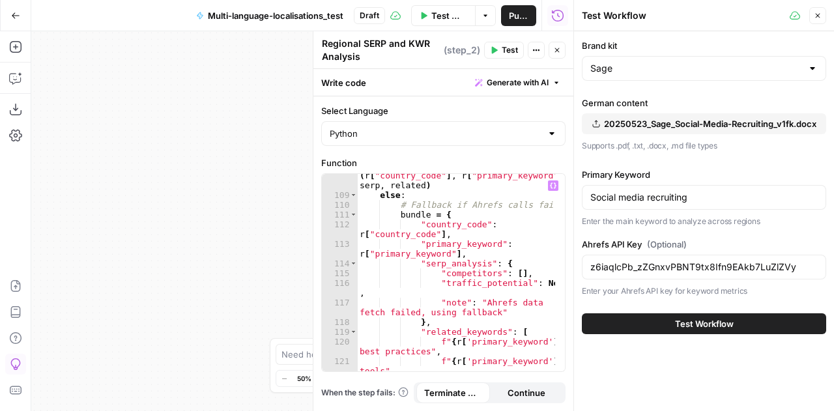
scroll to position [1528, 0]
click at [818, 14] on icon "button" at bounding box center [818, 16] width 8 height 8
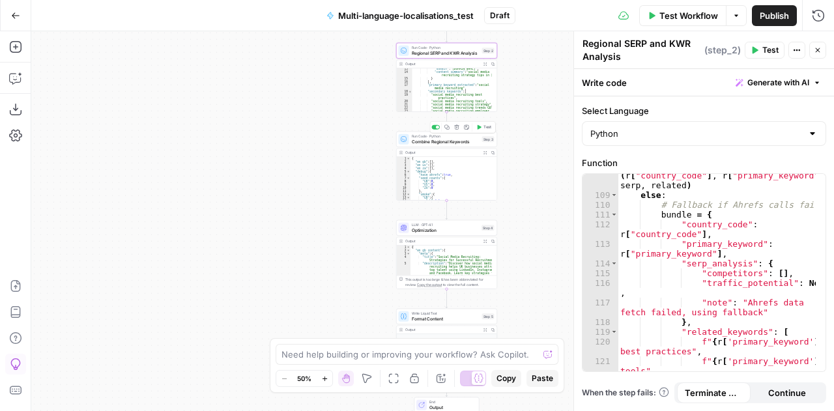
click at [426, 139] on span "Combine Regional Keywords" at bounding box center [446, 141] width 68 height 7
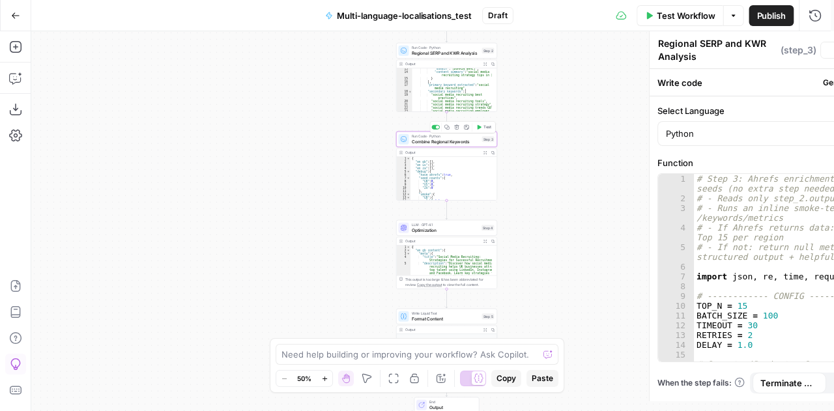
type textarea "Combine Regional Keywords"
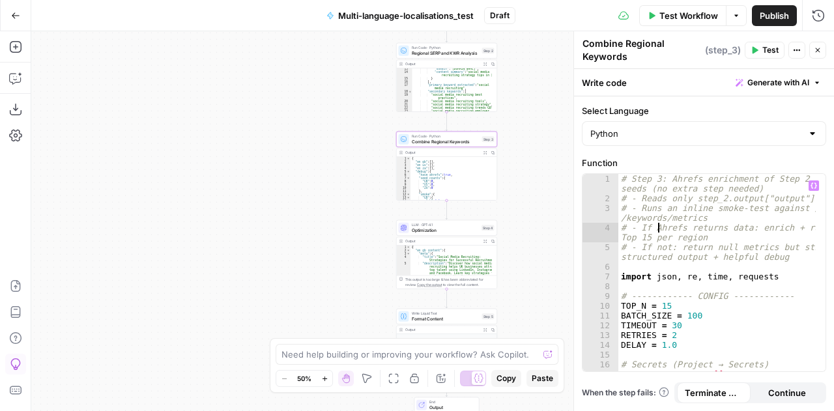
click at [659, 223] on div "# Step 3: Ahrefs enrichment of Step 2 seeds (no extra step needed) # - Reads on…" at bounding box center [717, 293] width 198 height 238
type textarea "**********"
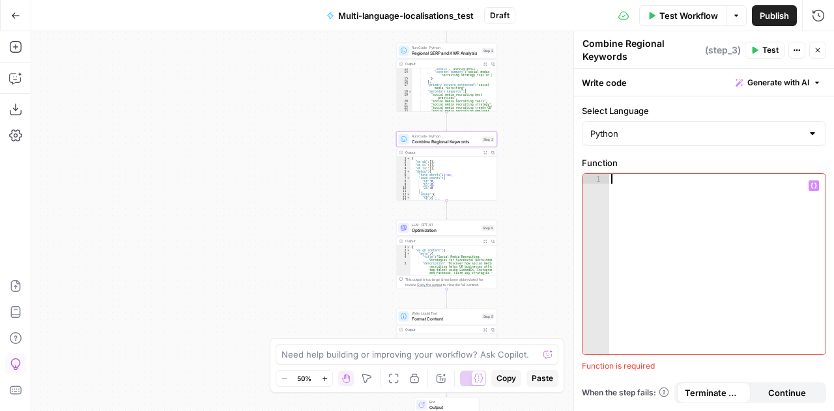
paste textarea "**********"
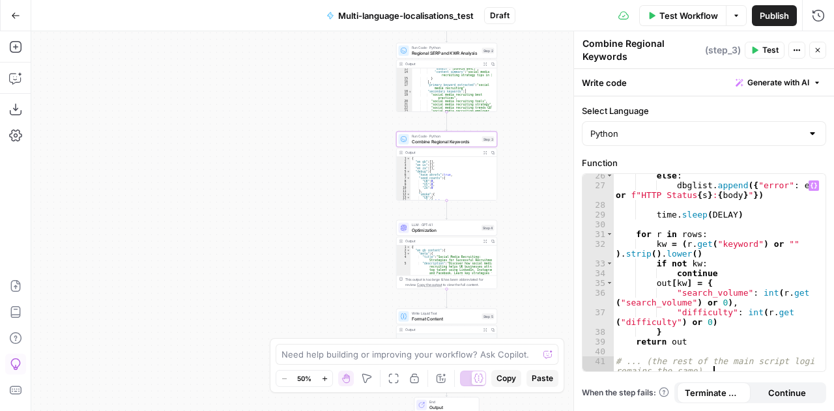
scroll to position [375, 0]
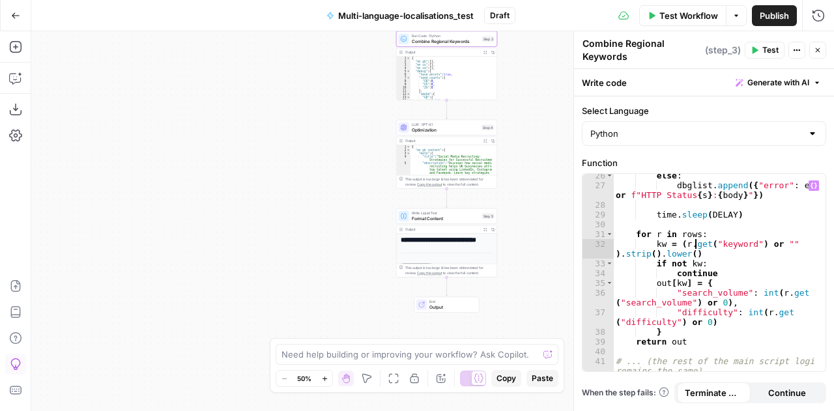
click at [695, 245] on div "else : dbglist . append ({ "error" : err or f"HTTP Status { s } : { body } " })…" at bounding box center [714, 285] width 203 height 229
type textarea "**********"
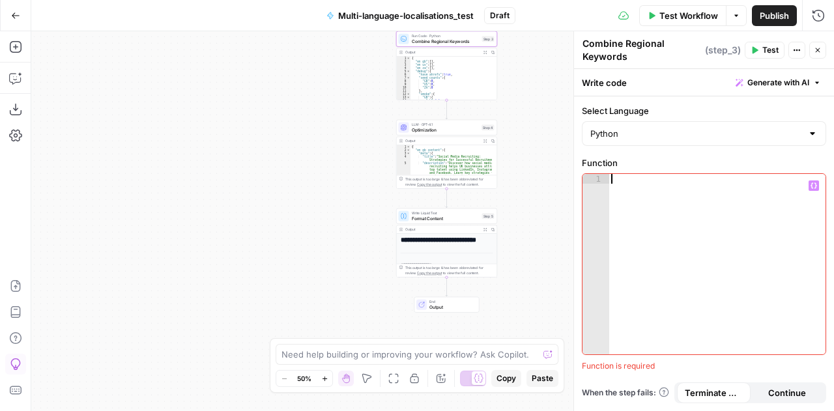
paste textarea "**********"
type textarea "**********"
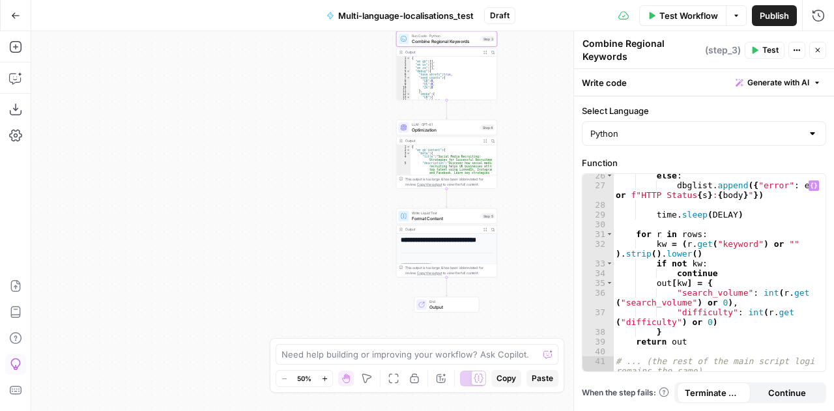
click at [817, 46] on icon "button" at bounding box center [818, 50] width 8 height 8
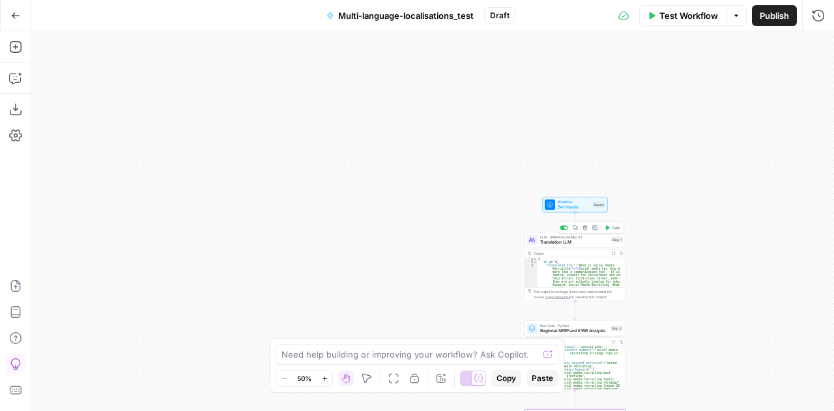
click at [544, 238] on span "LLM · [PERSON_NAME] 4.1" at bounding box center [574, 237] width 68 height 5
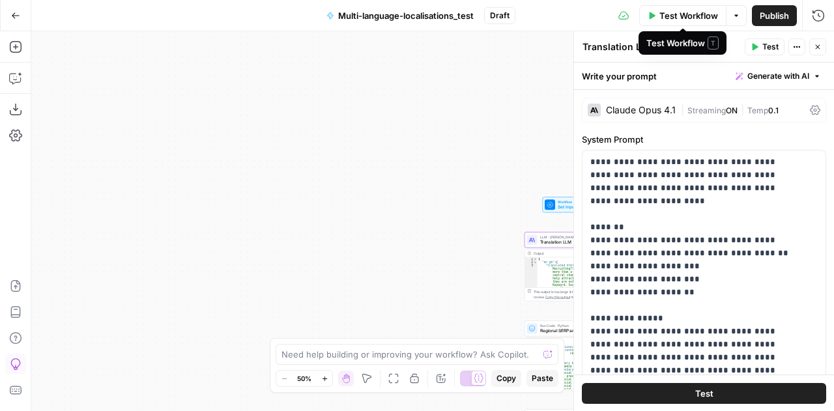
click at [675, 9] on span "Test Workflow" at bounding box center [688, 15] width 59 height 13
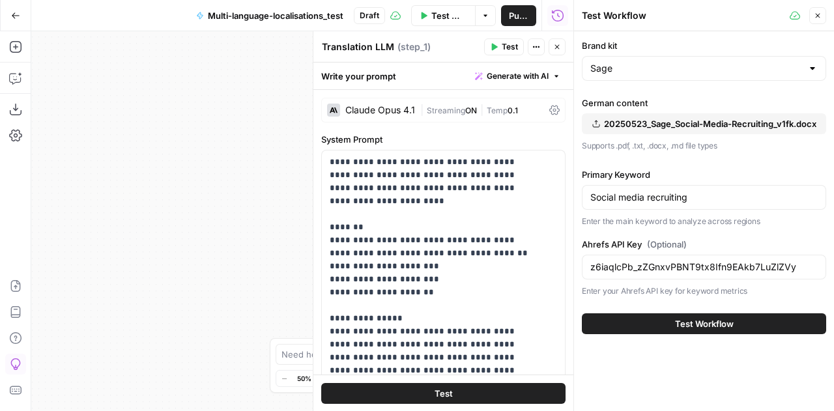
click at [709, 322] on span "Test Workflow" at bounding box center [704, 323] width 59 height 13
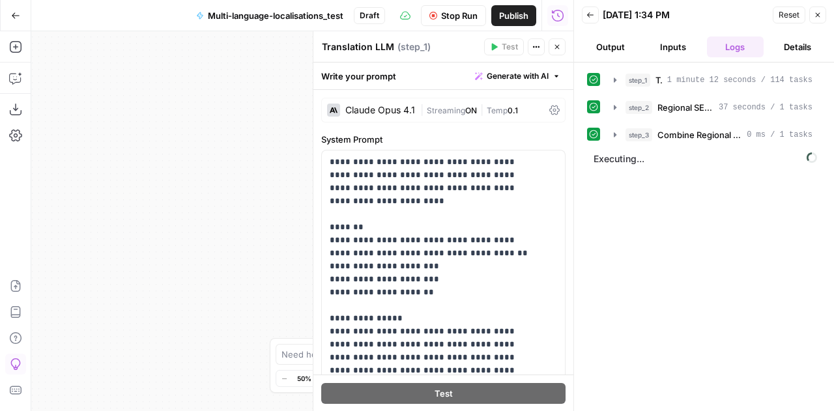
scroll to position [100, 0]
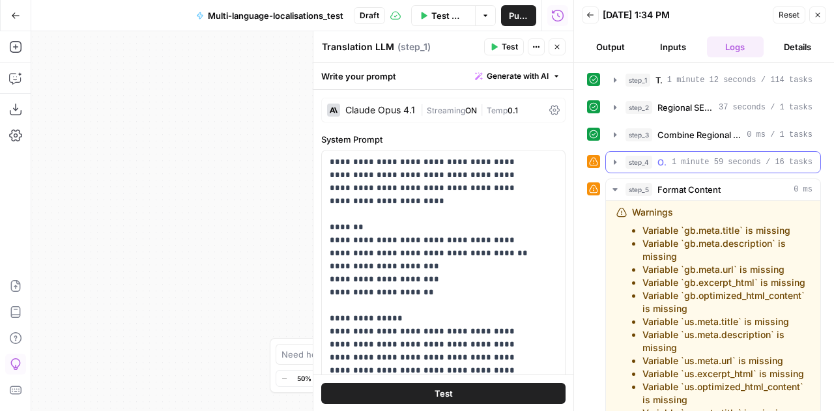
click at [613, 163] on icon "button" at bounding box center [615, 162] width 10 height 10
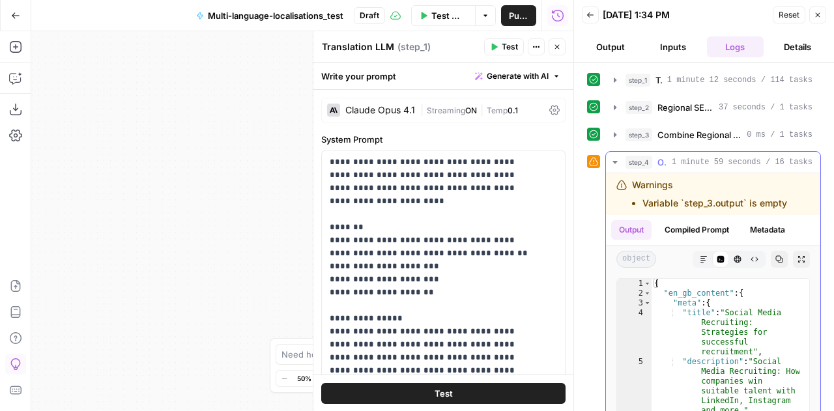
click at [613, 161] on icon "button" at bounding box center [615, 162] width 5 height 3
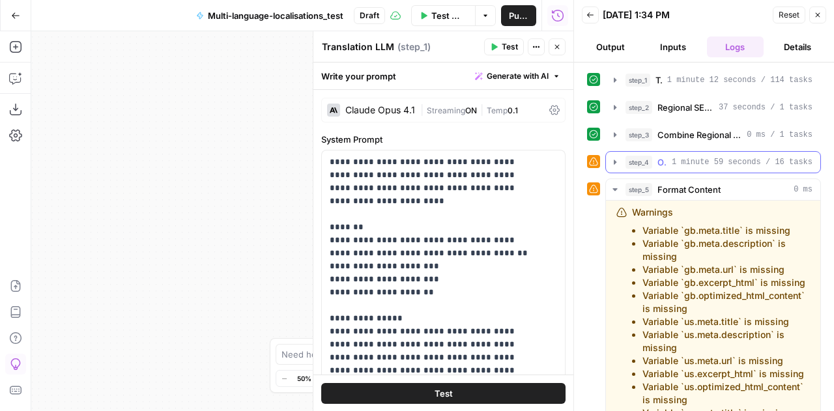
click at [613, 160] on icon "button" at bounding box center [615, 162] width 10 height 10
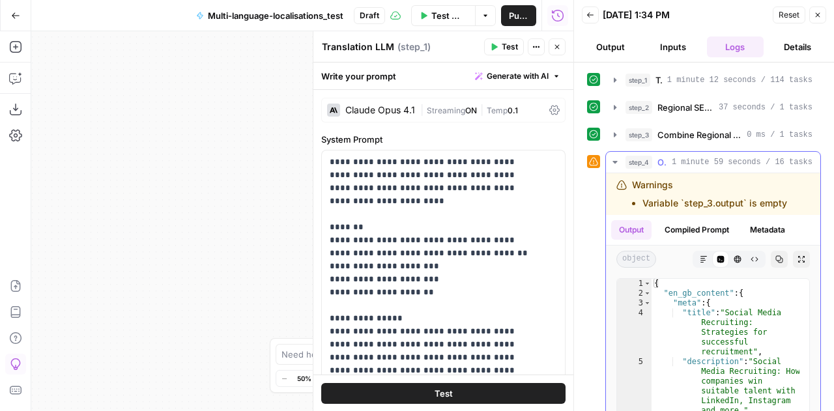
drag, startPoint x: 787, startPoint y: 197, endPoint x: 617, endPoint y: 182, distance: 170.8
click at [617, 182] on div "Warnings Variable `step_3.output` is empty" at bounding box center [707, 194] width 182 height 31
copy div "Warnings Variable `step_3.output` is empty"
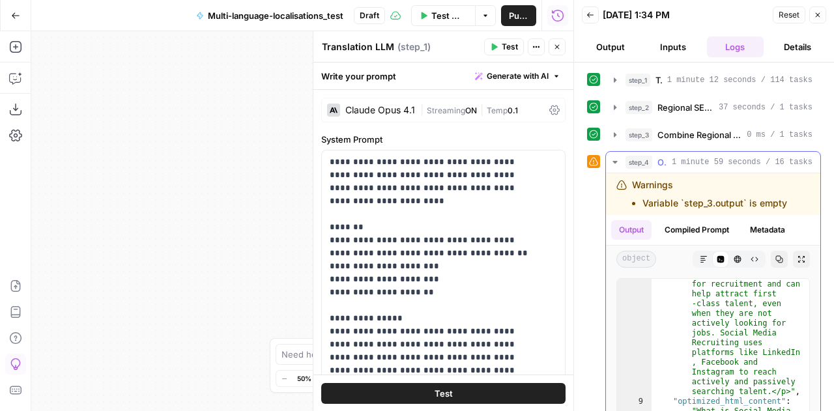
scroll to position [280, 0]
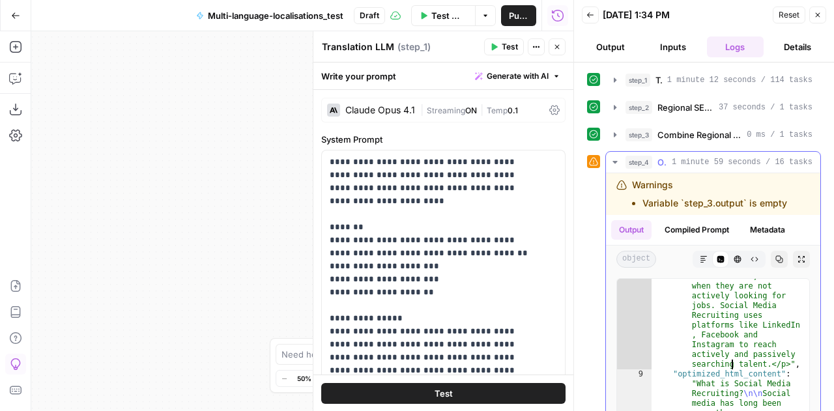
type textarea "* *"
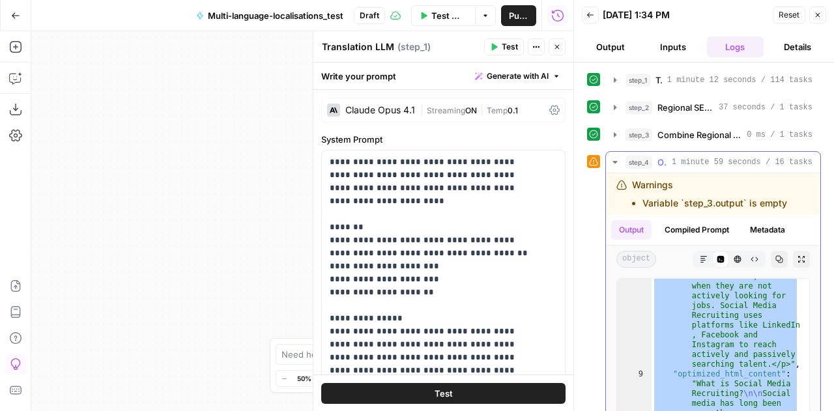
click at [611, 157] on icon "button" at bounding box center [615, 162] width 10 height 10
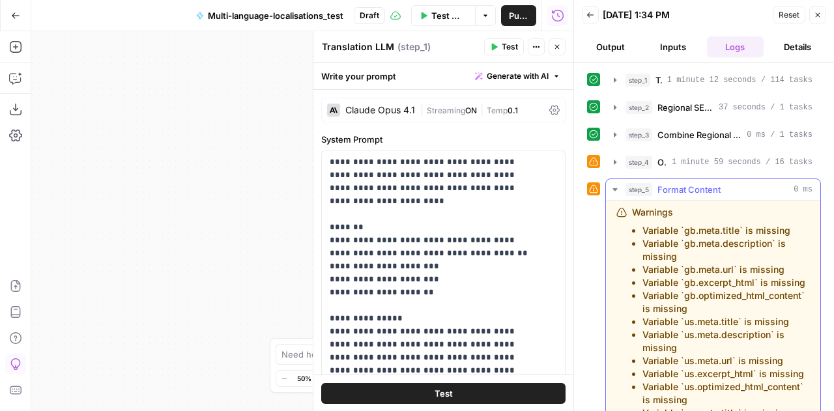
click at [703, 237] on li "Variable `gb.meta.description` is missing" at bounding box center [725, 250] width 167 height 26
copy body "Lore IPS Dol Sita Consec Adipisci Elitseddoeius Temp Inci Utlabo Etdol MAGN Ali…"
click at [703, 237] on li "Variable `gb.meta.description` is missing" at bounding box center [725, 250] width 167 height 26
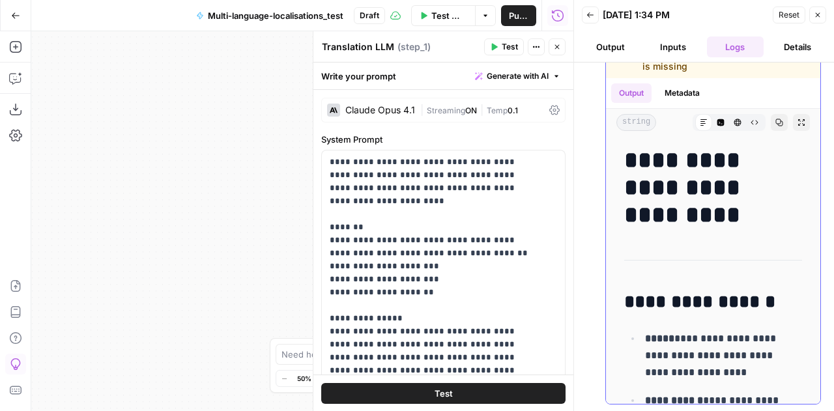
scroll to position [452, 0]
drag, startPoint x: 633, startPoint y: 212, endPoint x: 700, endPoint y: 124, distance: 111.6
copy div "Warnings Variable `gb.meta.title` is missing Variable `gb.meta.description` is …"
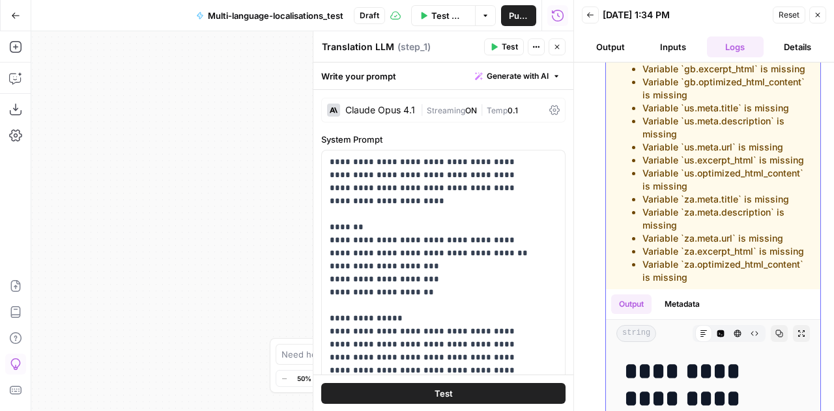
scroll to position [106, 0]
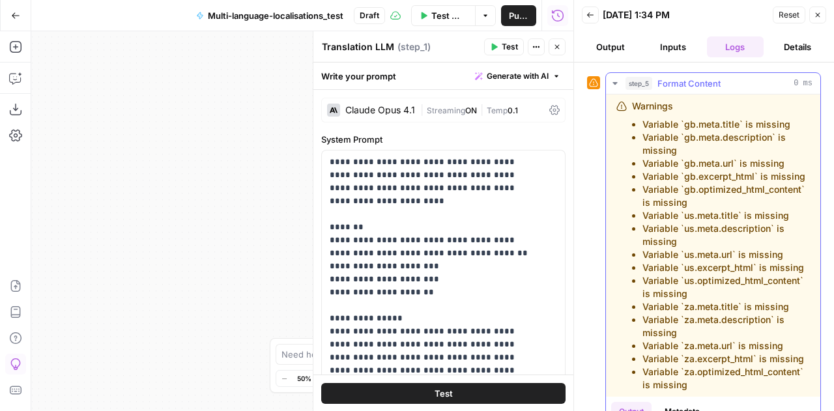
copy div "Warnings Variable `gb.meta.title` is missing Variable `gb.meta.description` is …"
click at [616, 79] on icon "button" at bounding box center [615, 83] width 10 height 10
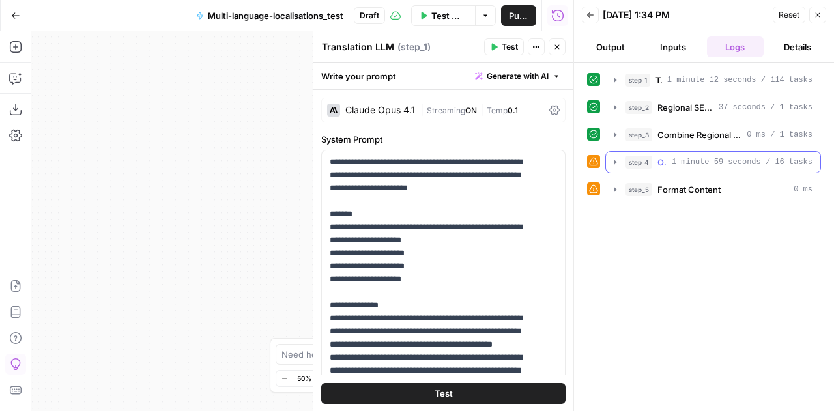
click at [616, 160] on icon "button" at bounding box center [615, 162] width 10 height 10
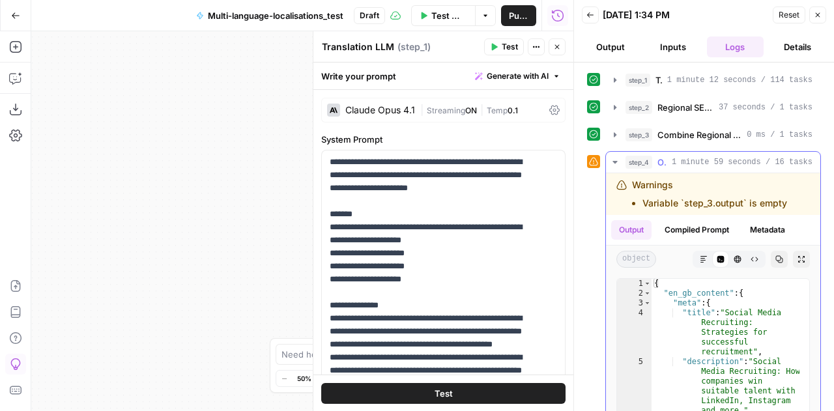
click at [689, 203] on li "Variable `step_3.output` is empty" at bounding box center [714, 203] width 145 height 13
copy div "Variable `step_3.output` is empty"
click at [616, 158] on icon "button" at bounding box center [615, 162] width 10 height 10
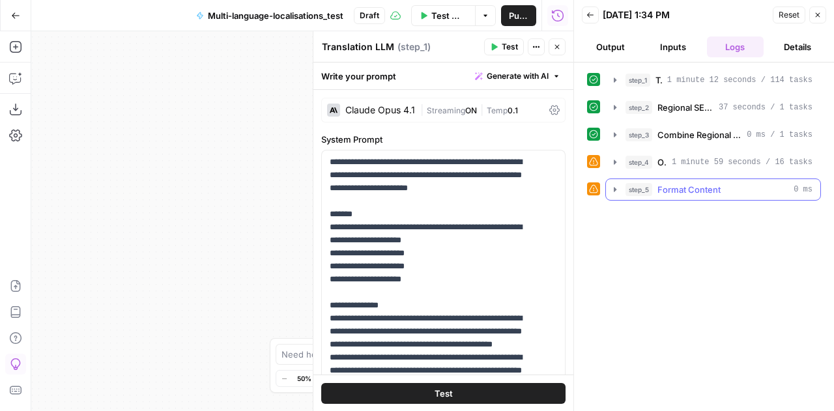
click at [612, 186] on icon "button" at bounding box center [615, 189] width 10 height 10
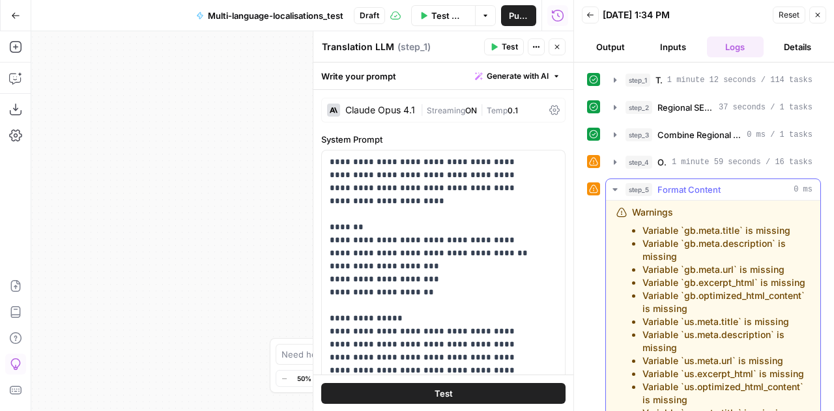
click at [700, 237] on li "Variable `gb.meta.description` is missing" at bounding box center [725, 250] width 167 height 26
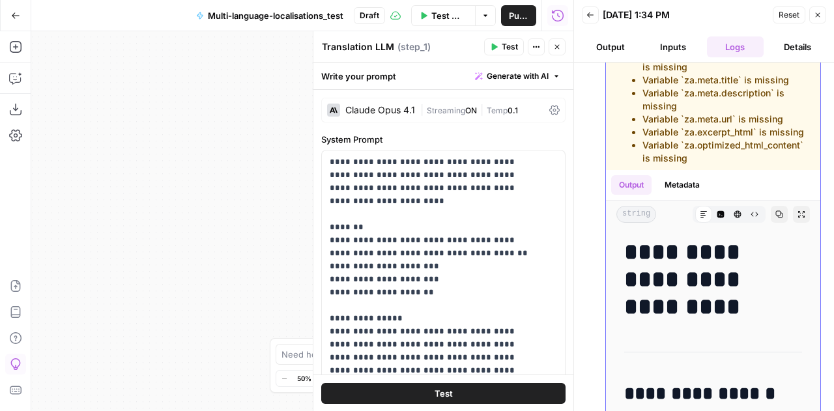
scroll to position [279, 0]
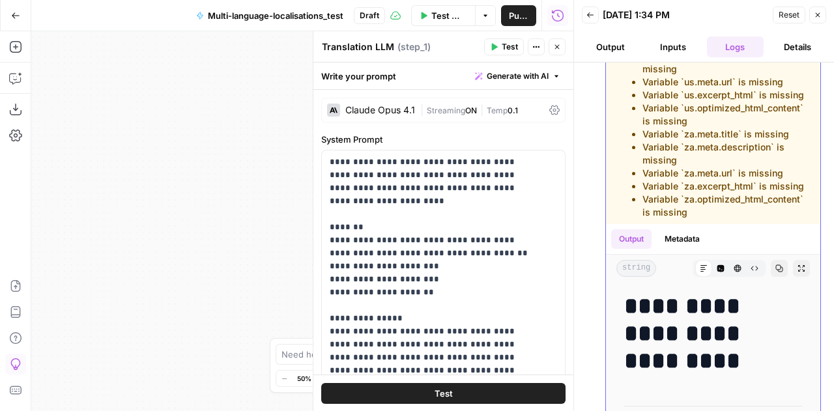
drag, startPoint x: 633, startPoint y: 206, endPoint x: 700, endPoint y: 290, distance: 108.0
click at [700, 219] on div "Warnings Variable `gb.meta.title` is missing Variable `gb.meta.description` is …" at bounding box center [721, 73] width 178 height 292
copy div "Warnings Variable `gb.meta.title` is missing Variable `gb.meta.description` is …"
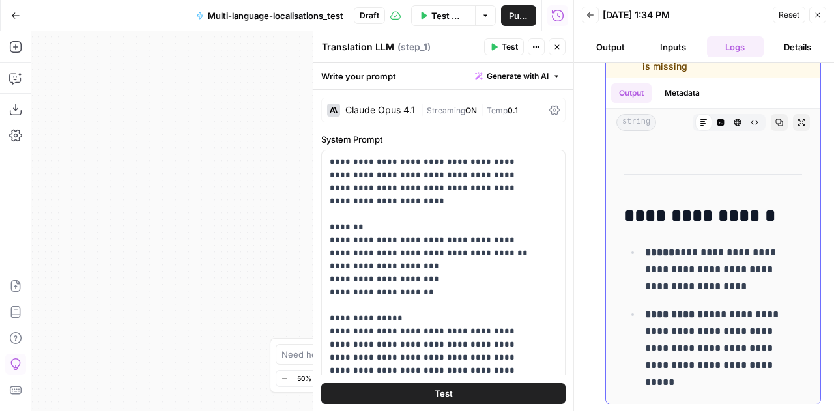
scroll to position [81, 0]
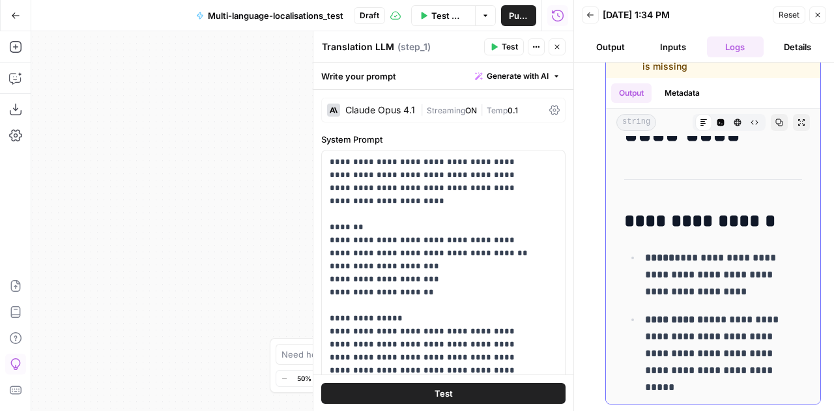
click at [700, 227] on h2 "**********" at bounding box center [703, 221] width 158 height 21
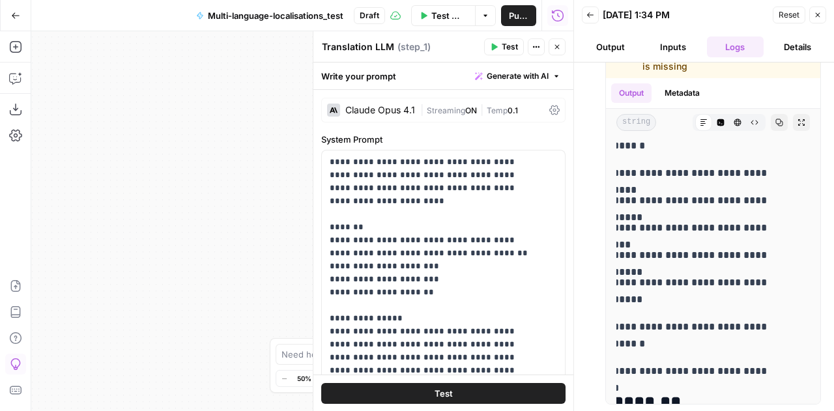
scroll to position [832, 0]
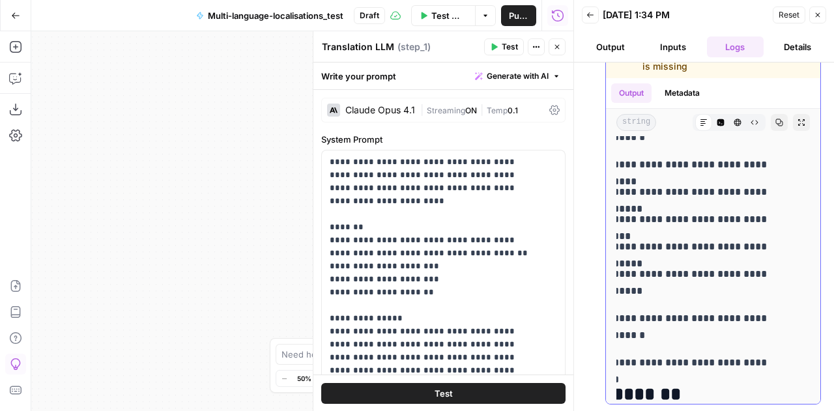
drag, startPoint x: 626, startPoint y: 156, endPoint x: 748, endPoint y: 351, distance: 229.6
copy div "**********"
click at [799, 14] on span "Reset" at bounding box center [789, 15] width 21 height 12
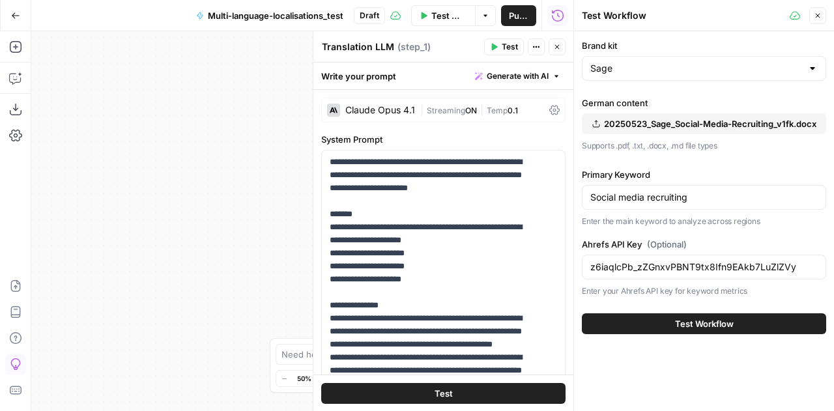
click at [816, 18] on icon "button" at bounding box center [818, 16] width 8 height 8
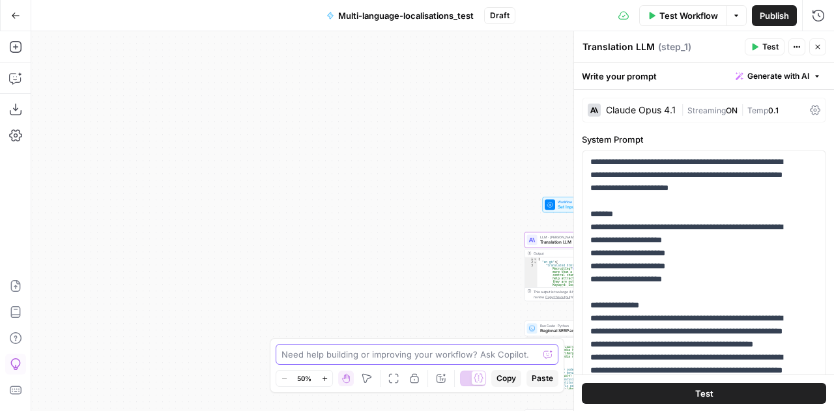
click at [323, 358] on textarea at bounding box center [409, 354] width 257 height 13
click at [816, 46] on icon "button" at bounding box center [818, 47] width 5 height 5
